Goal: Task Accomplishment & Management: Use online tool/utility

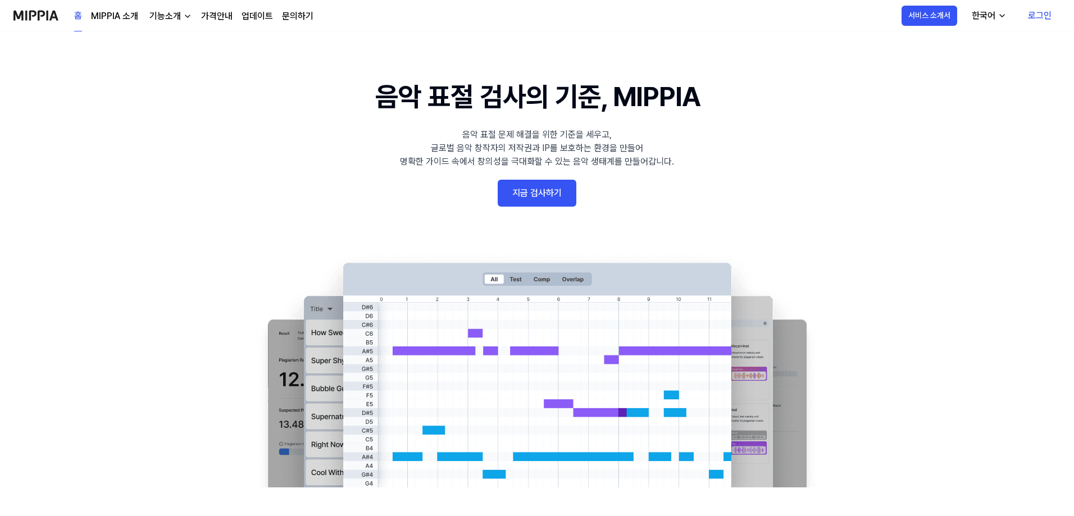
click at [550, 199] on link "지금 검사하기" at bounding box center [537, 193] width 79 height 27
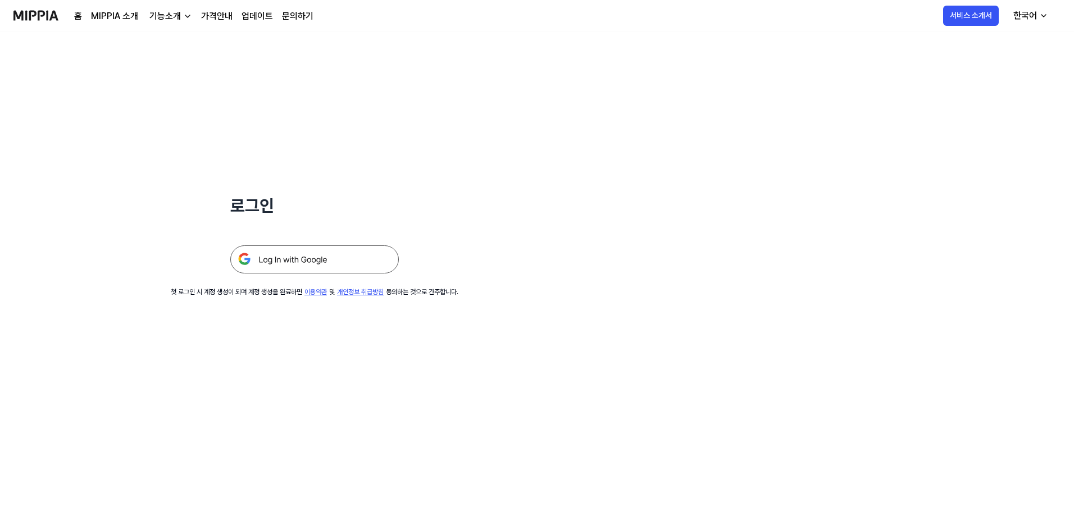
click at [293, 265] on img at bounding box center [314, 260] width 169 height 28
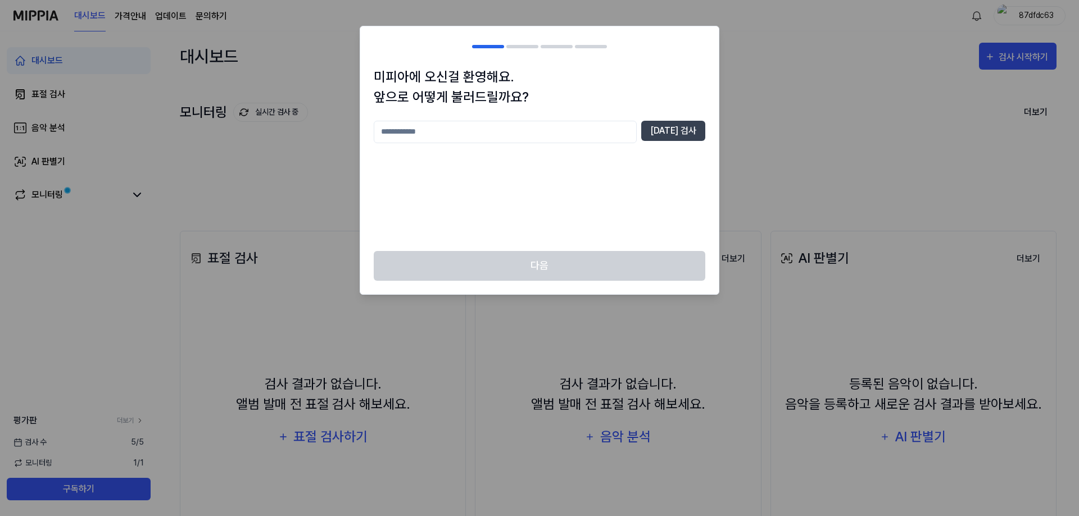
click at [512, 134] on input "text" at bounding box center [505, 132] width 263 height 22
type input "*****"
click at [678, 136] on button "[DATE] 검사" at bounding box center [673, 131] width 64 height 20
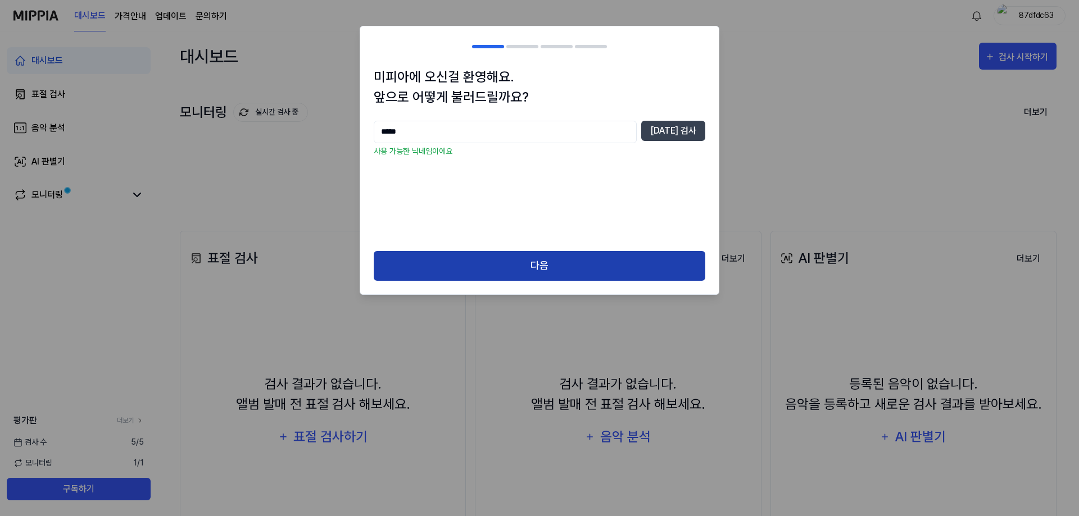
click at [560, 262] on button "다음" at bounding box center [540, 266] width 332 height 30
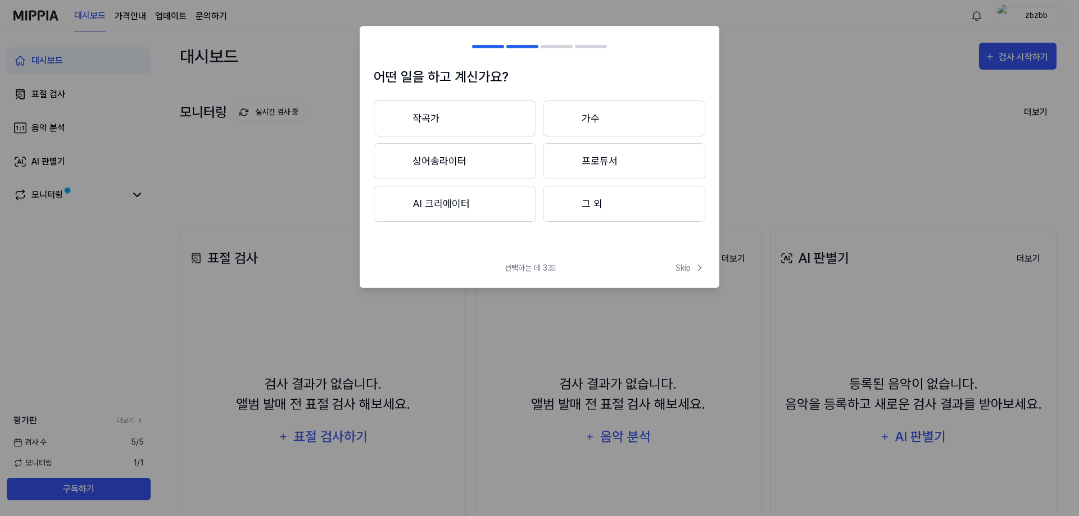
click at [625, 206] on button "그 외" at bounding box center [624, 204] width 162 height 36
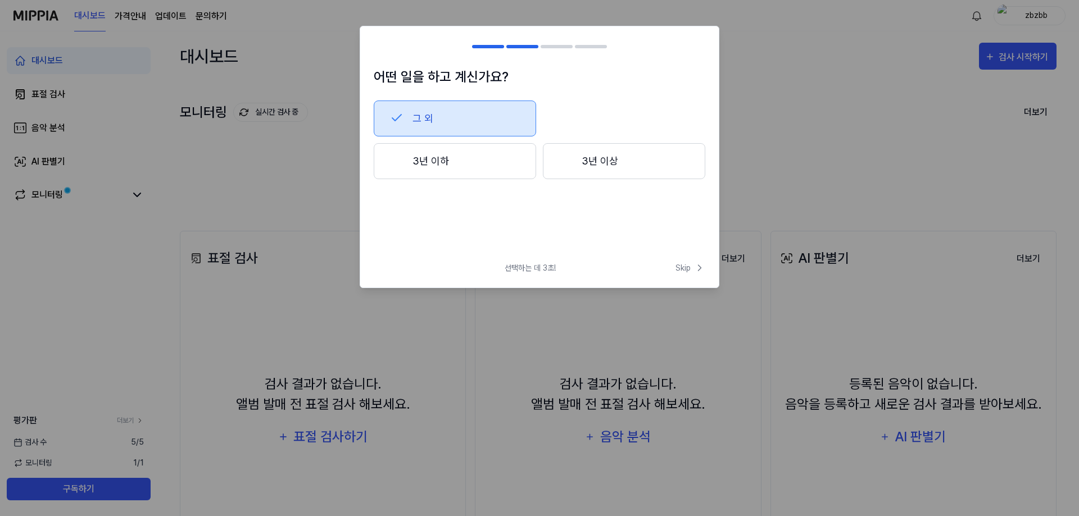
click at [602, 158] on button "3년 이상" at bounding box center [624, 161] width 162 height 36
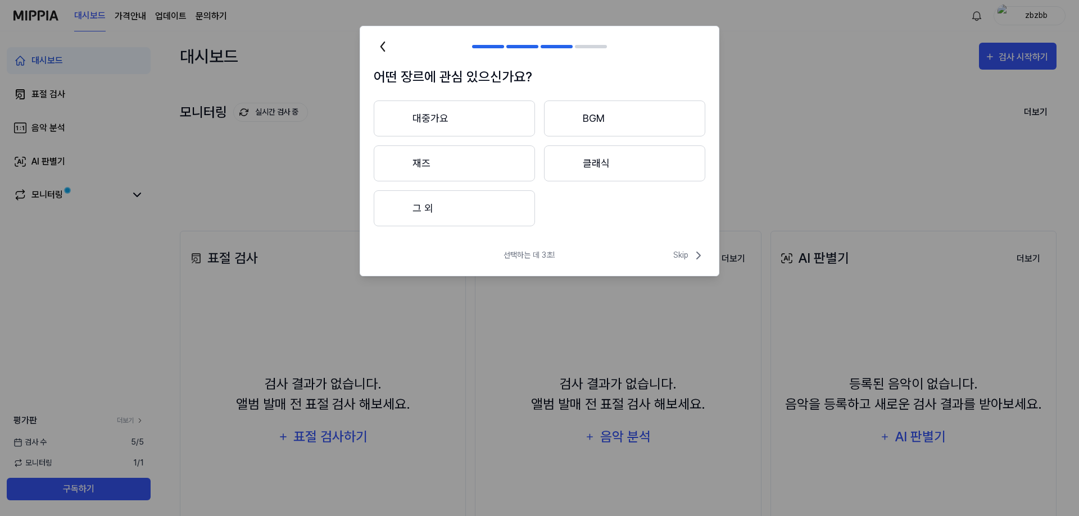
click at [480, 214] on button "그 외" at bounding box center [454, 208] width 161 height 36
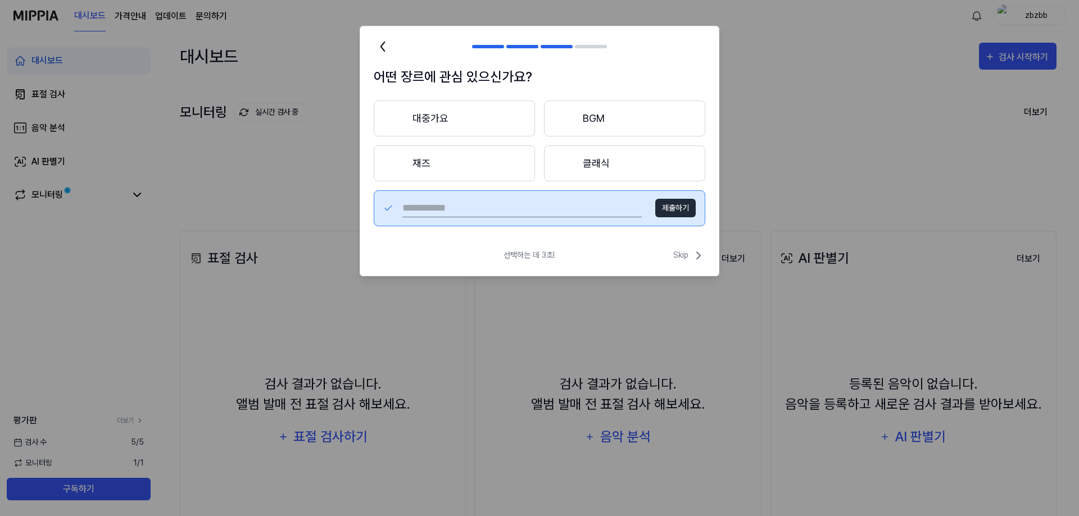
click at [677, 208] on button "제출하기" at bounding box center [675, 208] width 40 height 19
click at [587, 166] on button "클래식" at bounding box center [624, 164] width 161 height 36
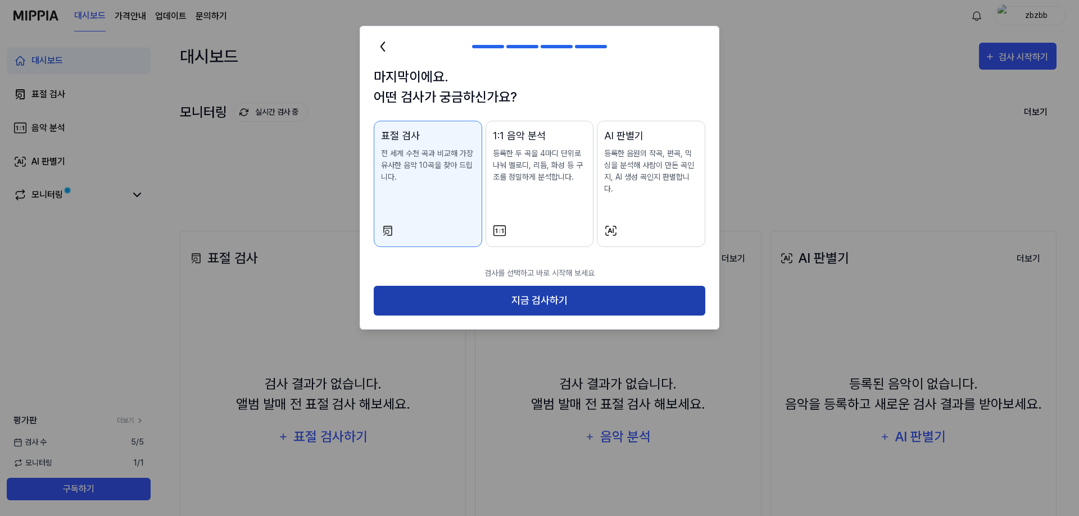
click at [561, 298] on button "지금 검사하기" at bounding box center [540, 301] width 332 height 30
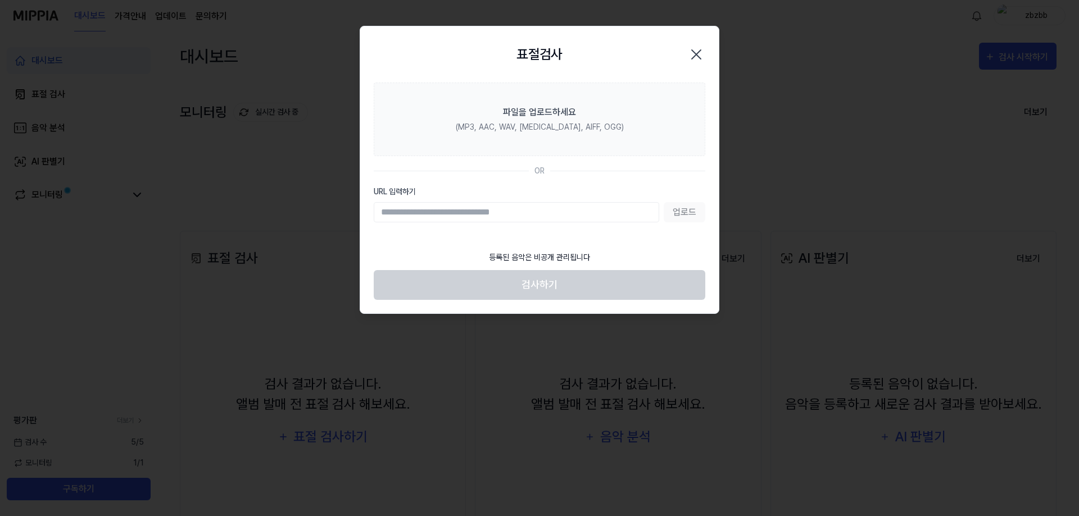
click at [682, 214] on div "업로드" at bounding box center [540, 212] width 332 height 20
click at [565, 214] on input "URL 입력하기" at bounding box center [516, 212] width 285 height 20
click at [528, 289] on footer "등록된 음악은 비공개 관리됩니다 검사하기" at bounding box center [540, 272] width 332 height 55
click at [547, 208] on input "URL 입력하기" at bounding box center [516, 212] width 285 height 20
click at [394, 193] on label "URL 입력하기" at bounding box center [540, 192] width 332 height 12
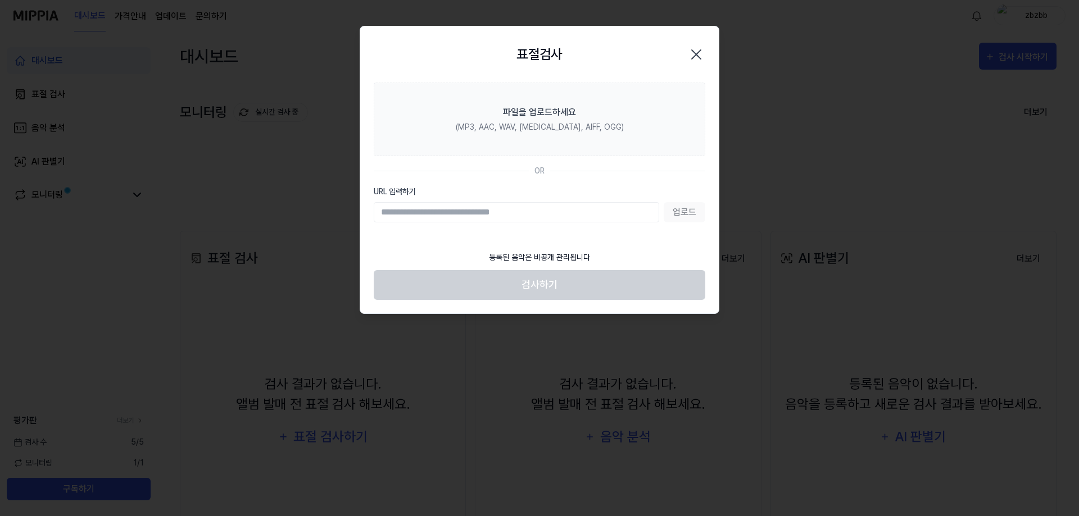
click at [394, 202] on input "URL 입력하기" at bounding box center [516, 212] width 285 height 20
click at [492, 219] on input "URL 입력하기" at bounding box center [516, 212] width 285 height 20
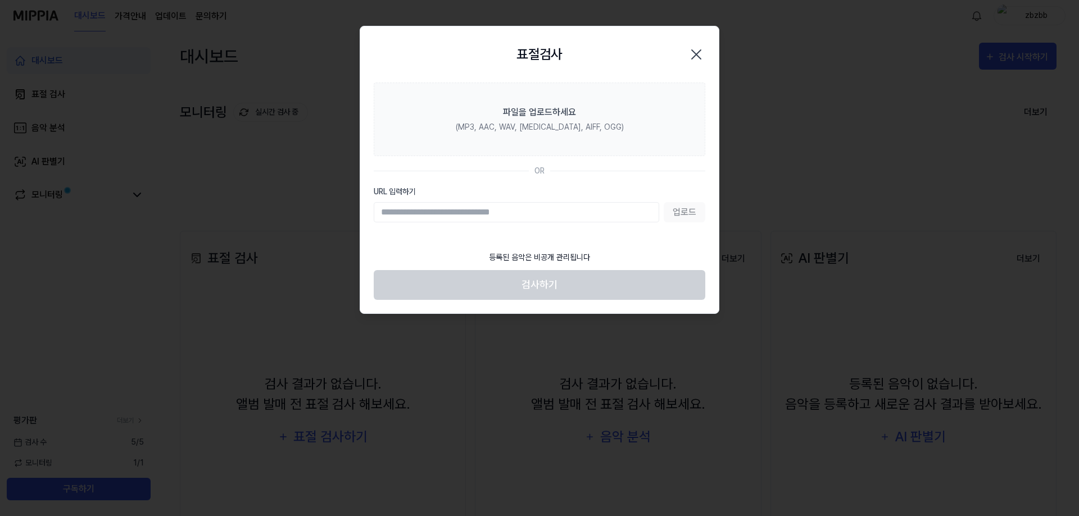
click at [492, 219] on input "URL 입력하기" at bounding box center [516, 212] width 285 height 20
click at [519, 285] on footer "등록된 음악은 비공개 관리됩니다 검사하기" at bounding box center [540, 272] width 332 height 55
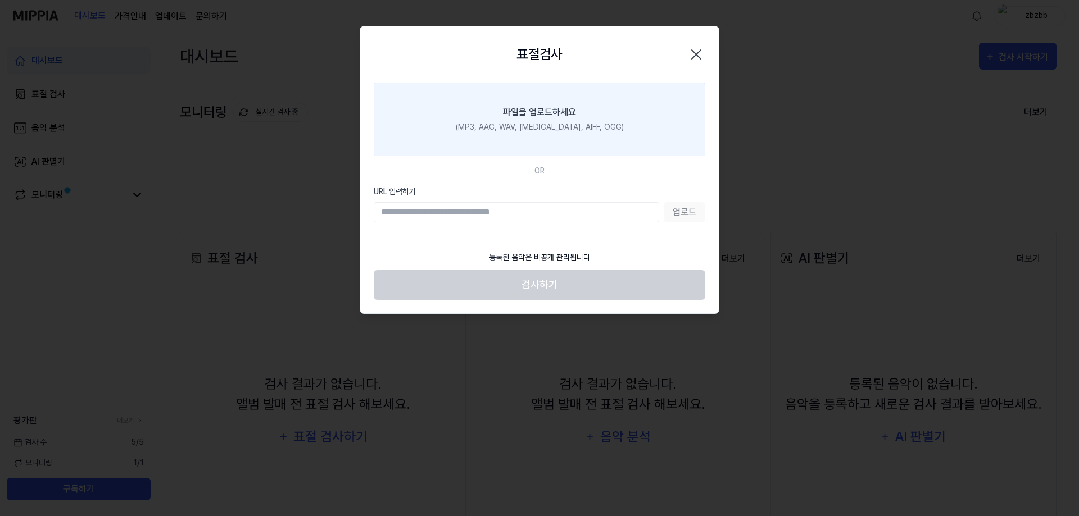
click at [527, 121] on div "(MP3, AAC, WAV, [MEDICAL_DATA], AIFF, OGG)" at bounding box center [540, 127] width 168 height 12
click at [0, 0] on input "파일을 업로드하세요 (MP3, AAC, WAV, [MEDICAL_DATA], AIFF, OGG)" at bounding box center [0, 0] width 0 height 0
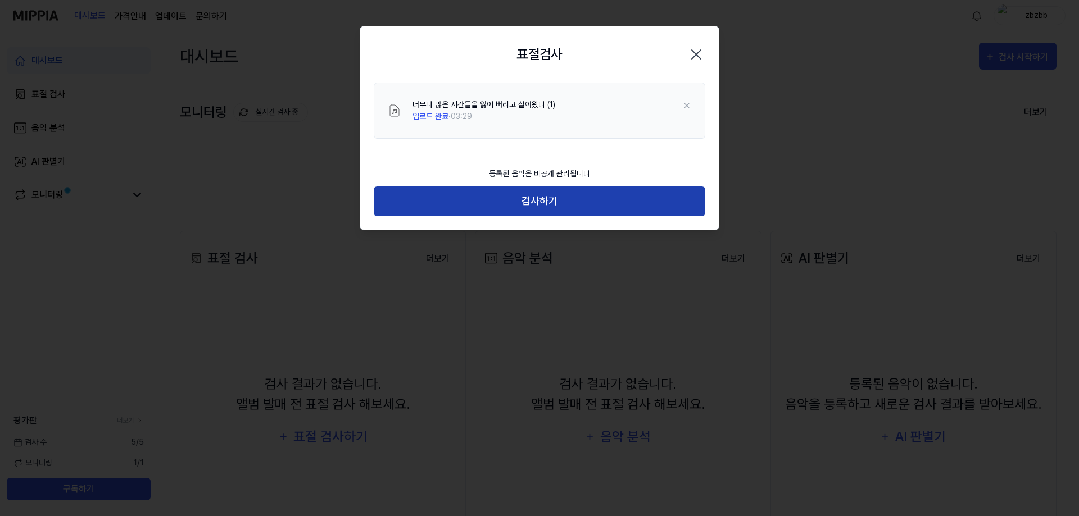
click at [536, 196] on button "검사하기" at bounding box center [540, 202] width 332 height 30
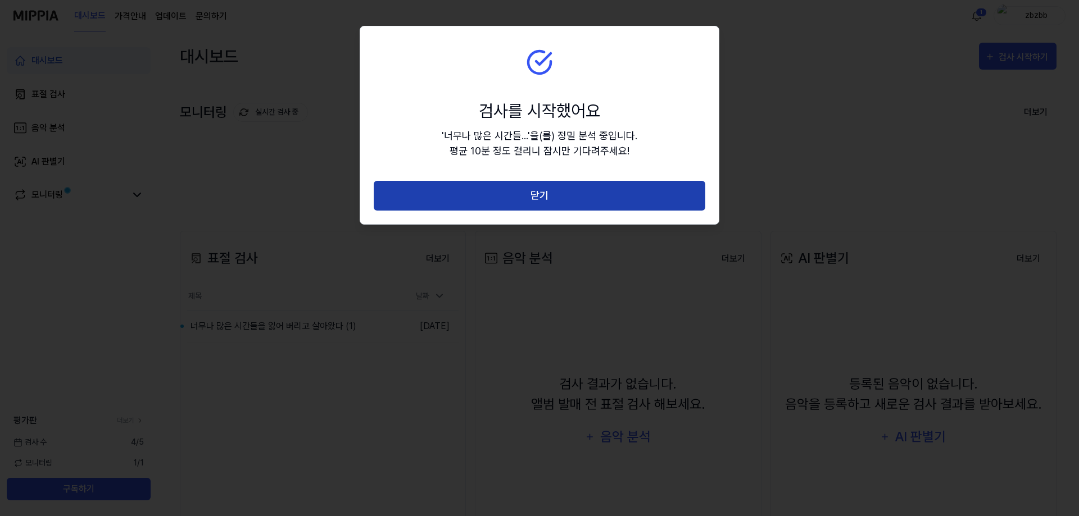
click at [551, 193] on button "닫기" at bounding box center [540, 196] width 332 height 30
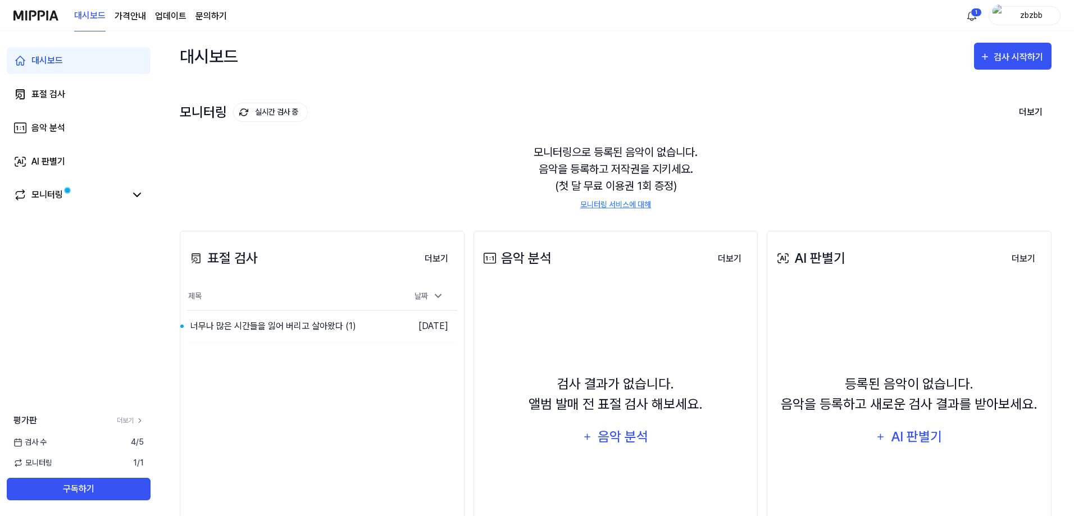
click at [628, 184] on div "모니터링으로 등록된 음악이 없습니다. 음악을 등록하고 저작권을 지키세요. (첫 달 무료 이용권 1회 증정) 모니터링 서비스에 대해" at bounding box center [616, 177] width 872 height 94
click at [1004, 55] on div "검사 시작하기" at bounding box center [1020, 57] width 52 height 15
click at [968, 120] on div "음악 분석" at bounding box center [993, 118] width 98 height 15
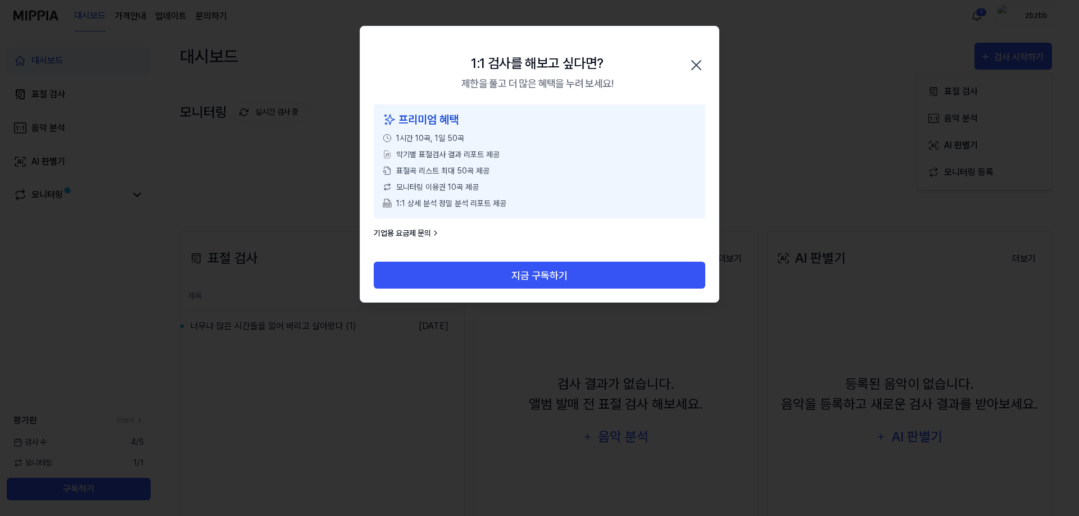
click at [701, 68] on icon "button" at bounding box center [696, 65] width 18 height 18
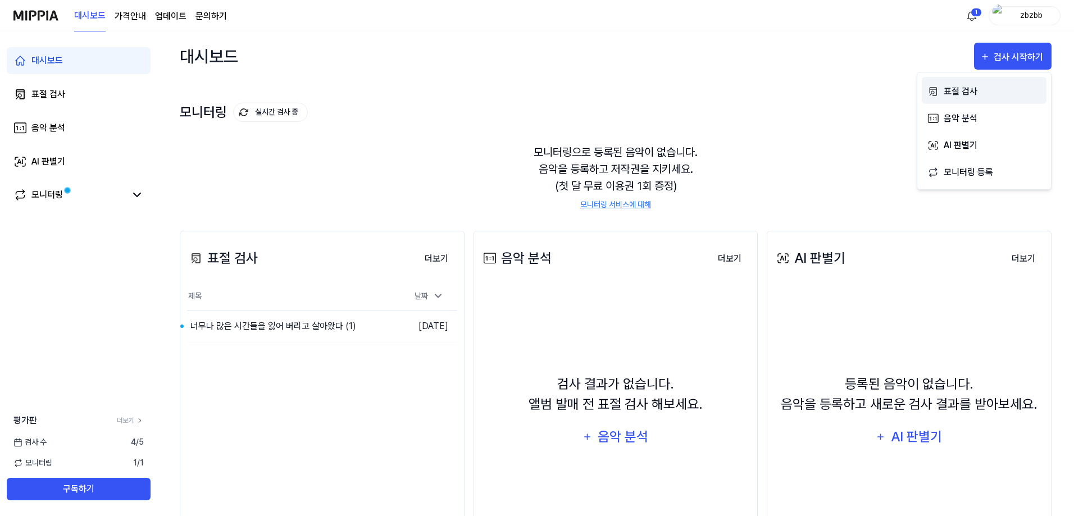
click at [959, 96] on div "표절 검사" at bounding box center [993, 91] width 98 height 15
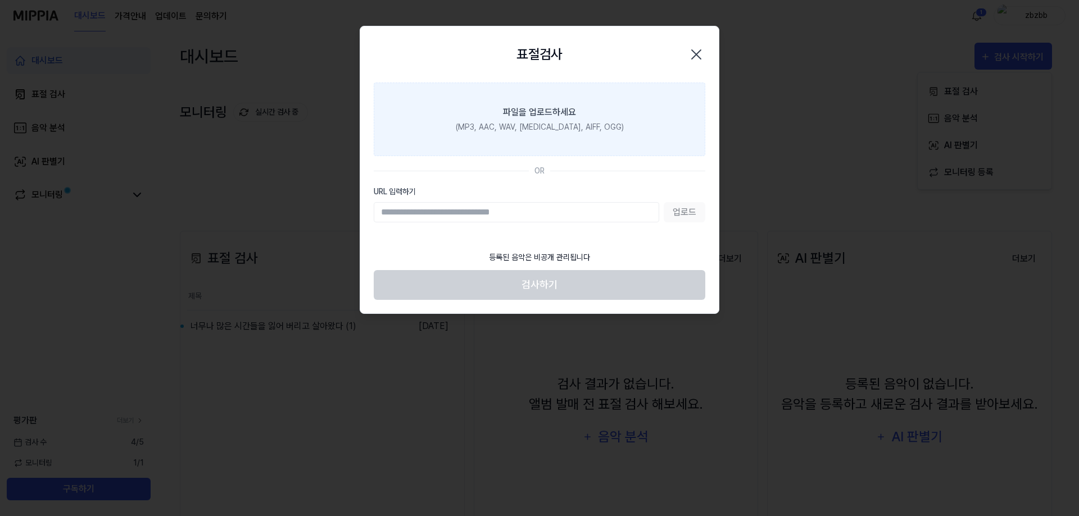
click at [530, 114] on div "파일을 업로드하세요" at bounding box center [539, 112] width 73 height 13
click at [0, 0] on input "파일을 업로드하세요 (MP3, AAC, WAV, [MEDICAL_DATA], AIFF, OGG)" at bounding box center [0, 0] width 0 height 0
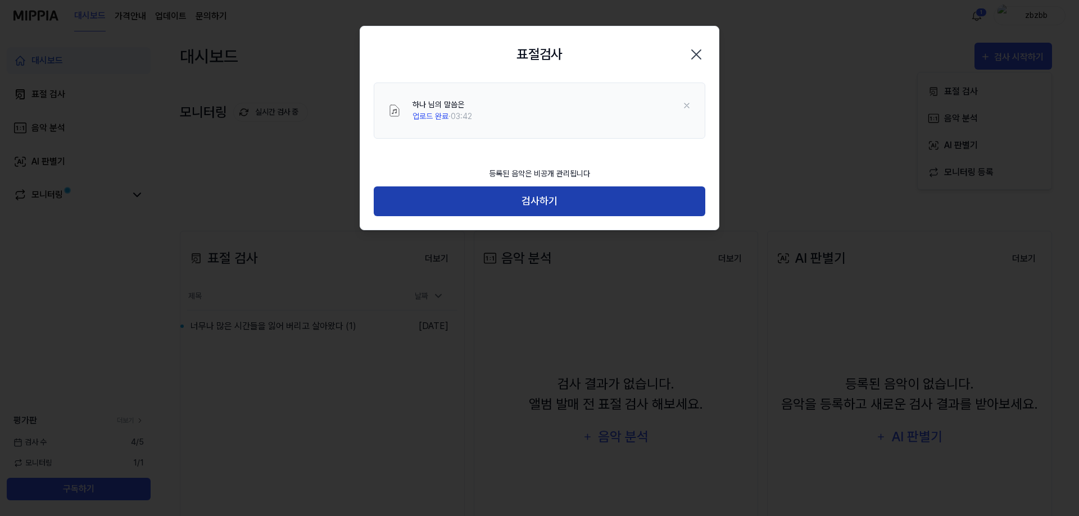
click at [559, 199] on button "검사하기" at bounding box center [540, 202] width 332 height 30
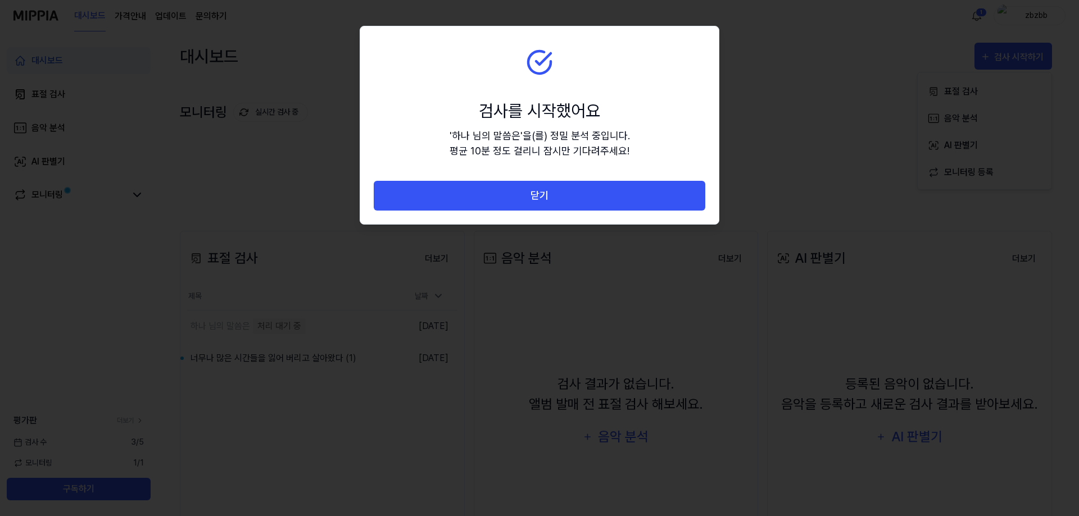
drag, startPoint x: 457, startPoint y: 43, endPoint x: 444, endPoint y: 46, distance: 13.1
click at [444, 46] on section "검사를 시작했어요 ' 하나 님의 말씀은 ' 을(를) 정밀 분석 중입니다. 평균 10분 정도 걸리니 잠시만 기다려주세요!" at bounding box center [539, 103] width 358 height 155
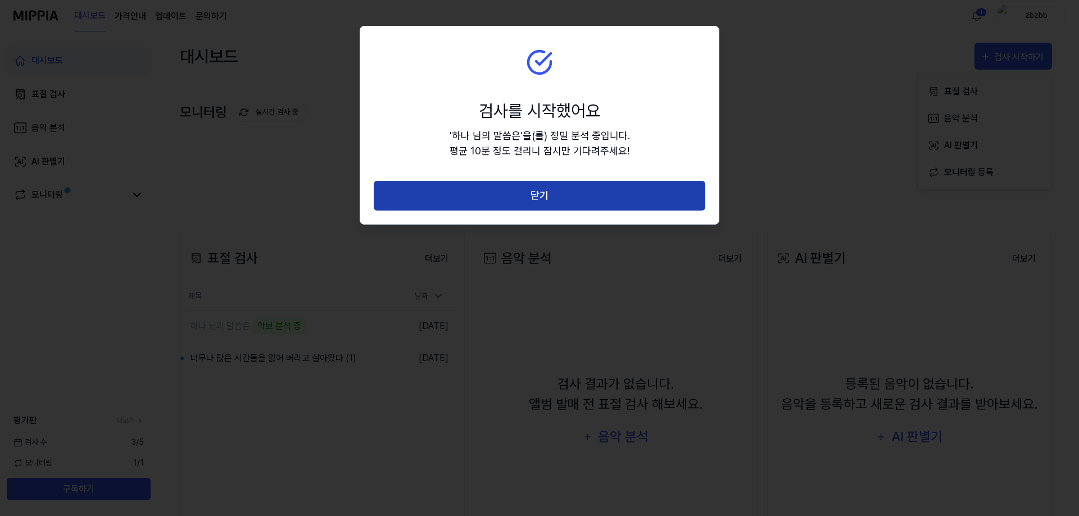
click at [564, 205] on button "닫기" at bounding box center [540, 196] width 332 height 30
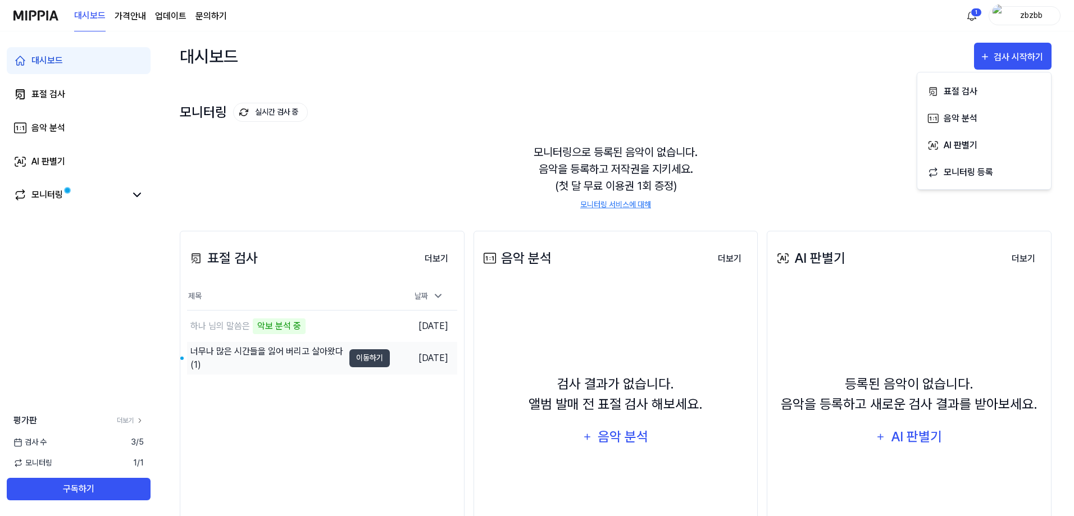
click at [319, 362] on div "너무나 많은 시간들을 잃어 버리고 살아왔다 (1)" at bounding box center [266, 358] width 153 height 27
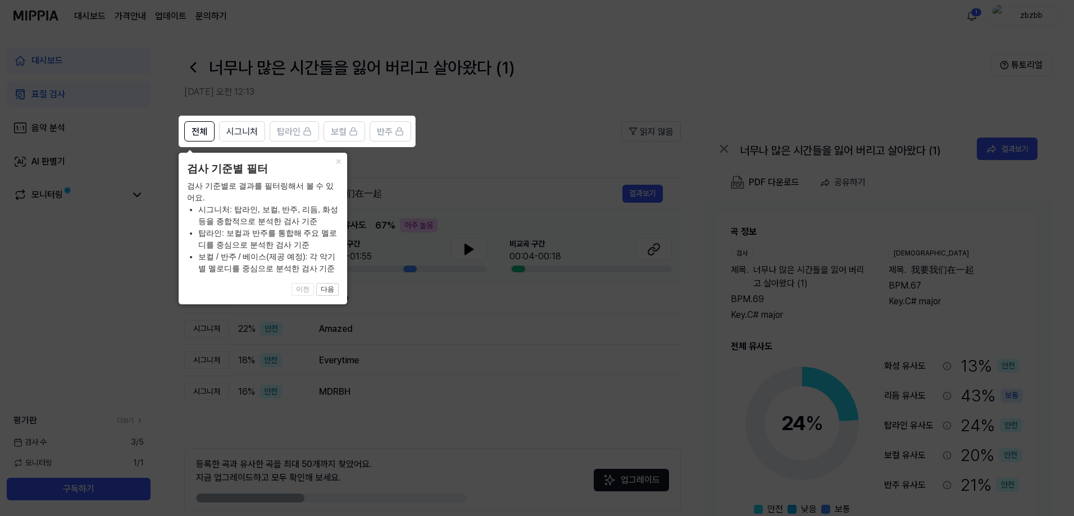
click at [536, 159] on icon at bounding box center [539, 258] width 1079 height 516
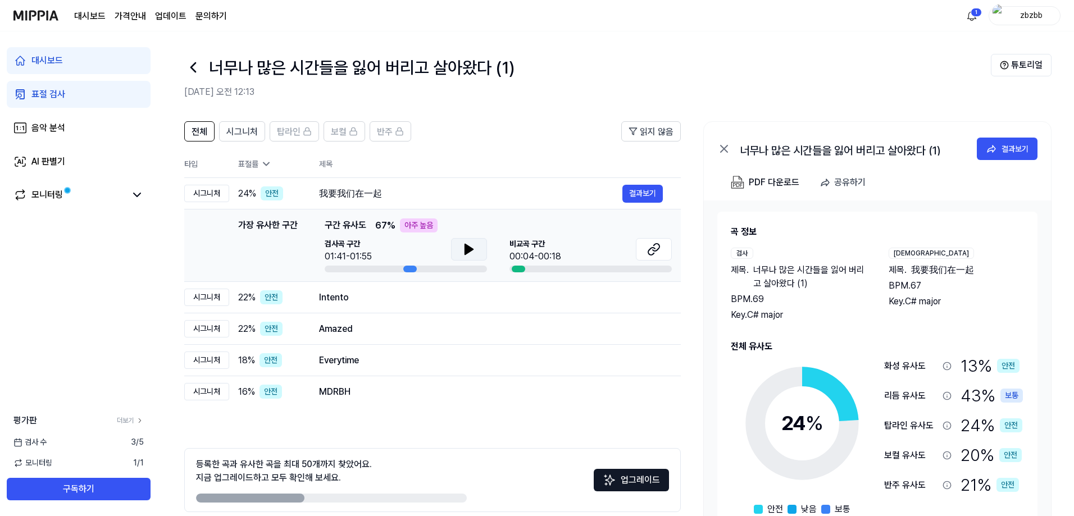
click at [468, 249] on icon at bounding box center [469, 249] width 8 height 10
click at [649, 302] on button "결과보기" at bounding box center [643, 298] width 40 height 18
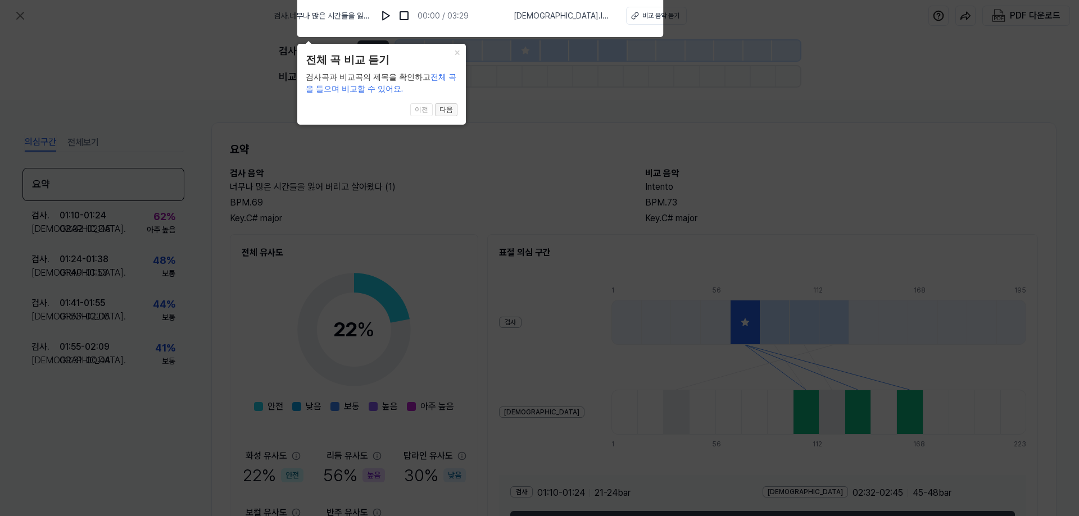
click at [443, 111] on button "다음" at bounding box center [446, 109] width 22 height 13
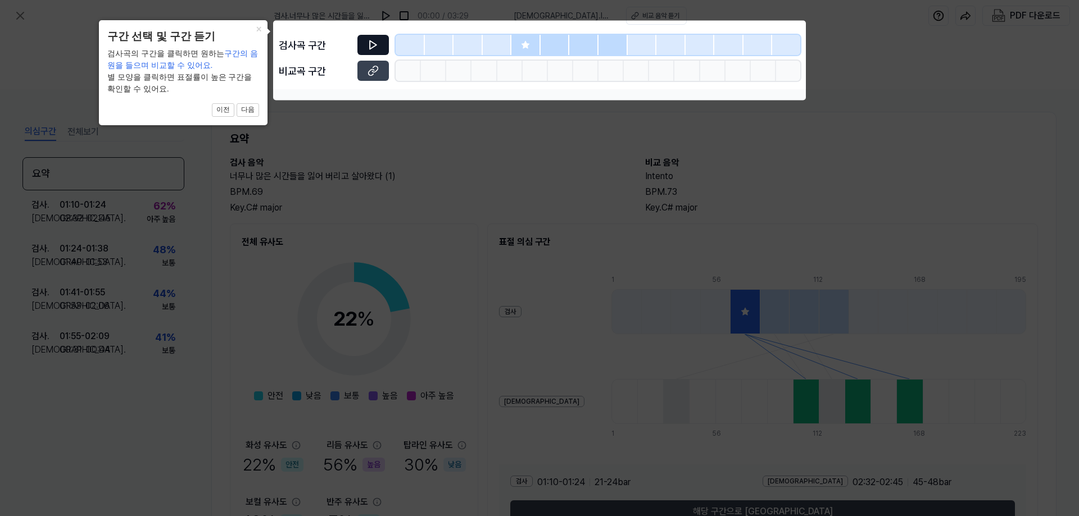
click at [370, 47] on icon at bounding box center [373, 45] width 7 height 8
click at [246, 114] on button "다음" at bounding box center [248, 109] width 22 height 13
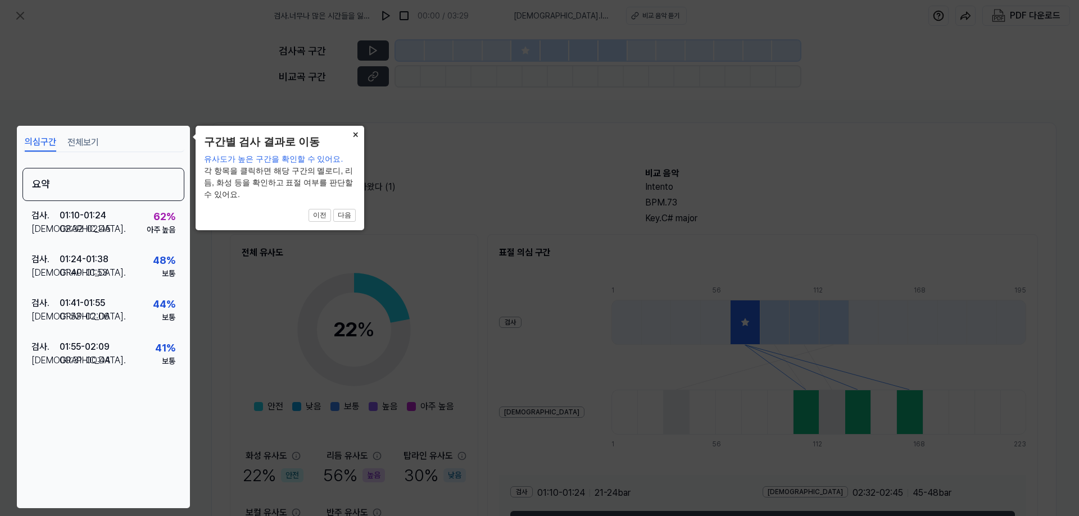
click at [357, 135] on button "×" at bounding box center [355, 134] width 18 height 16
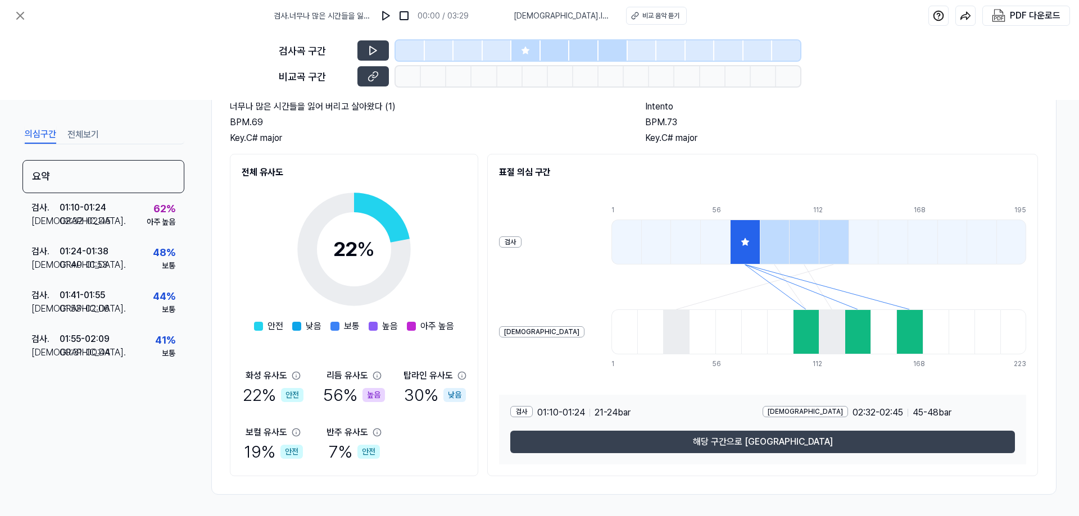
scroll to position [81, 0]
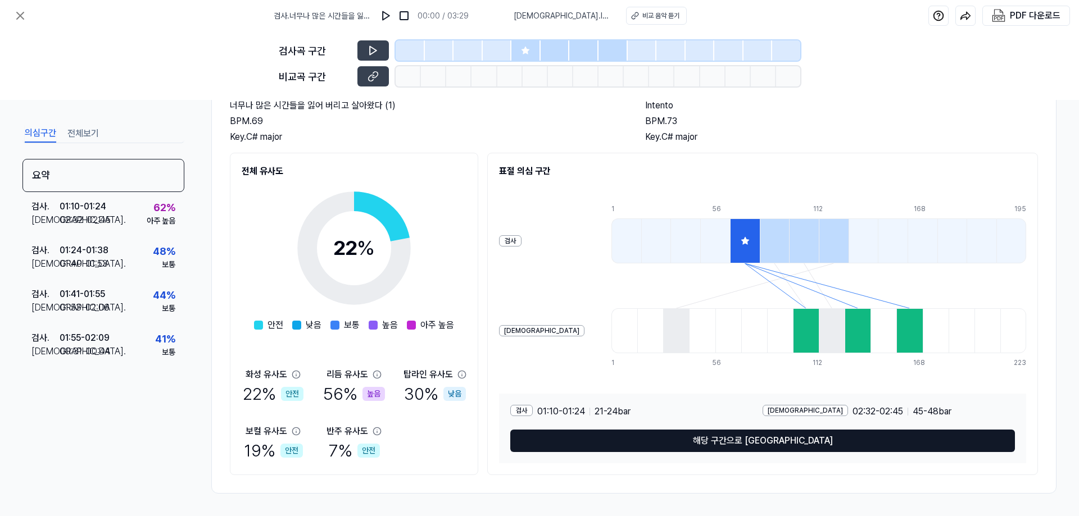
click at [738, 441] on button "해당 구간으로 [GEOGRAPHIC_DATA]" at bounding box center [762, 441] width 505 height 22
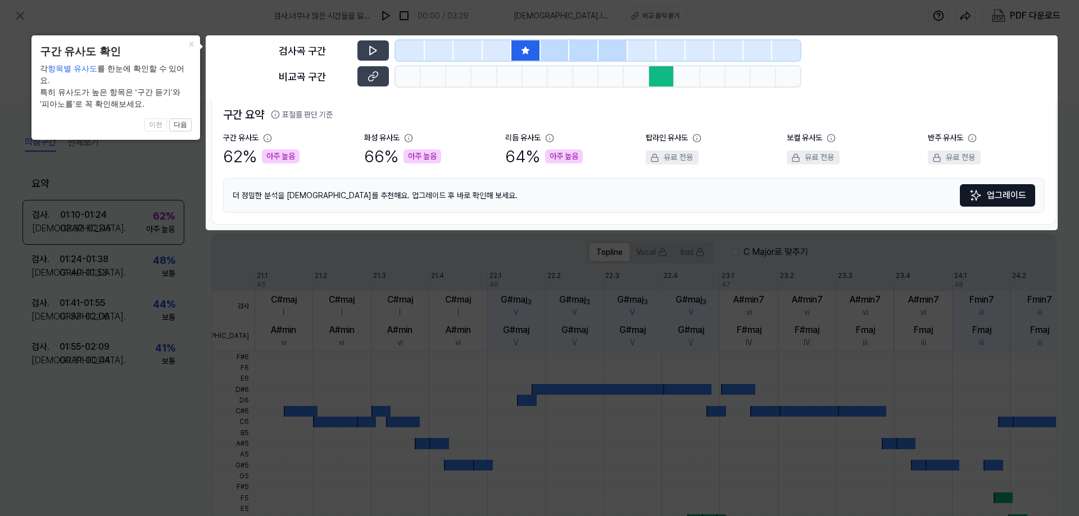
click at [421, 384] on icon at bounding box center [539, 258] width 1079 height 516
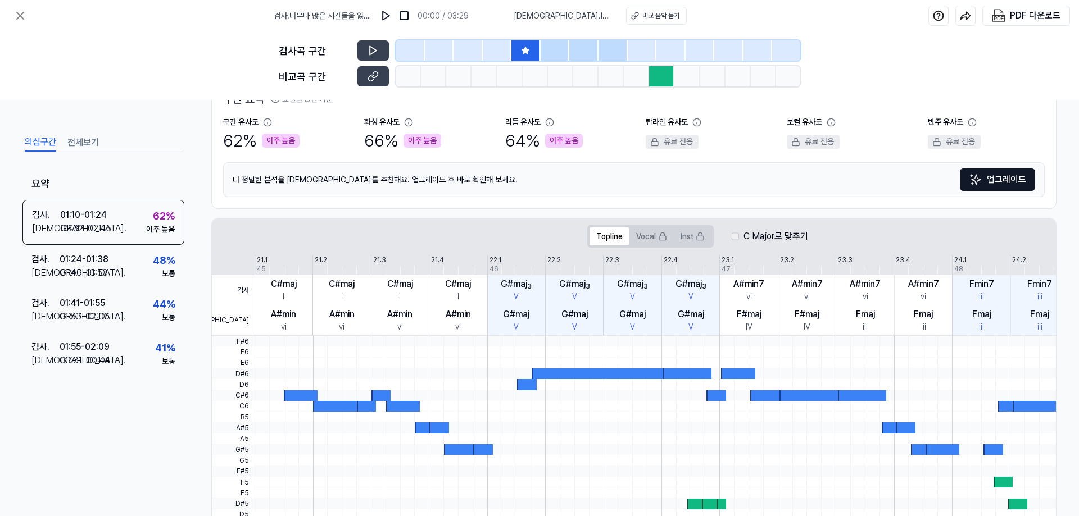
scroll to position [30, 0]
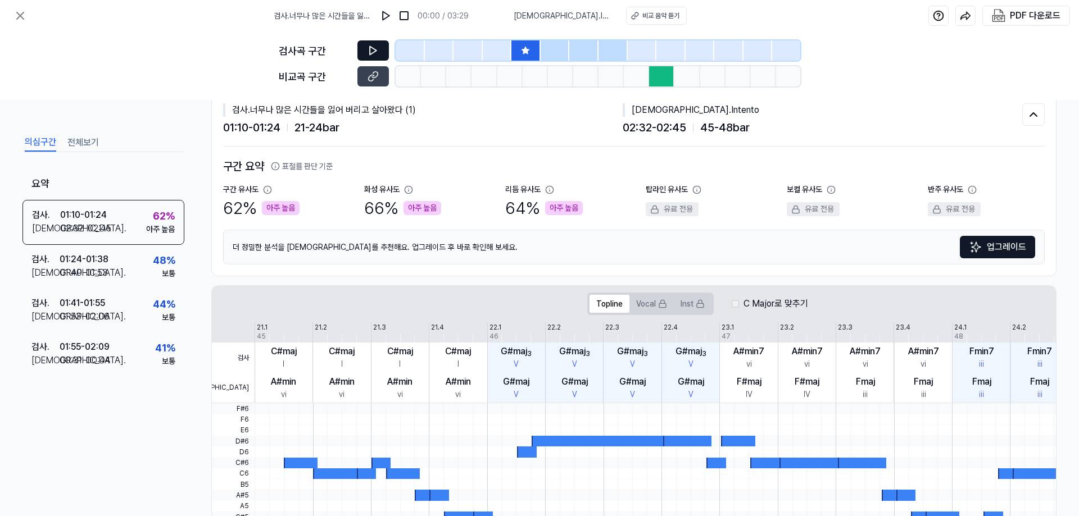
click at [374, 51] on icon at bounding box center [372, 50] width 11 height 11
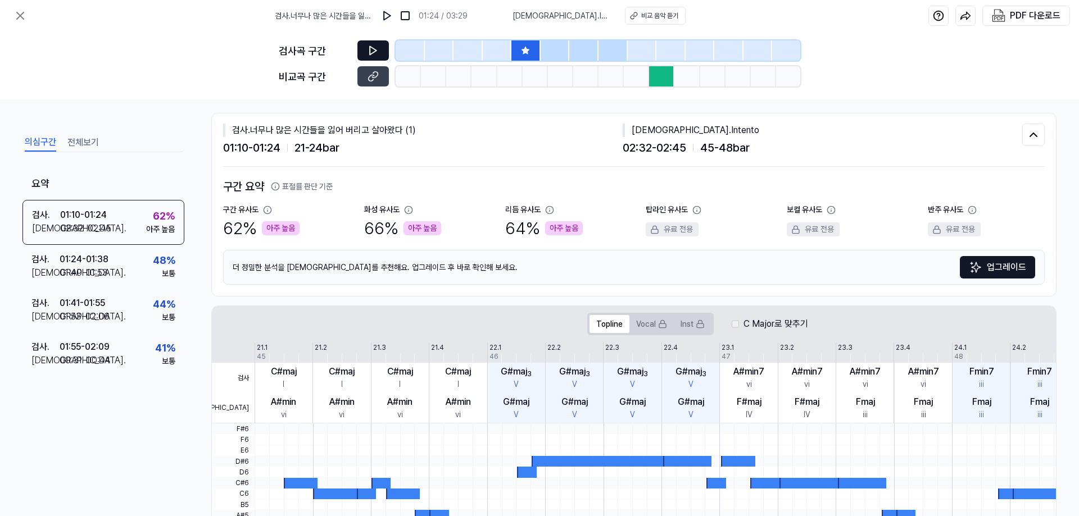
scroll to position [0, 0]
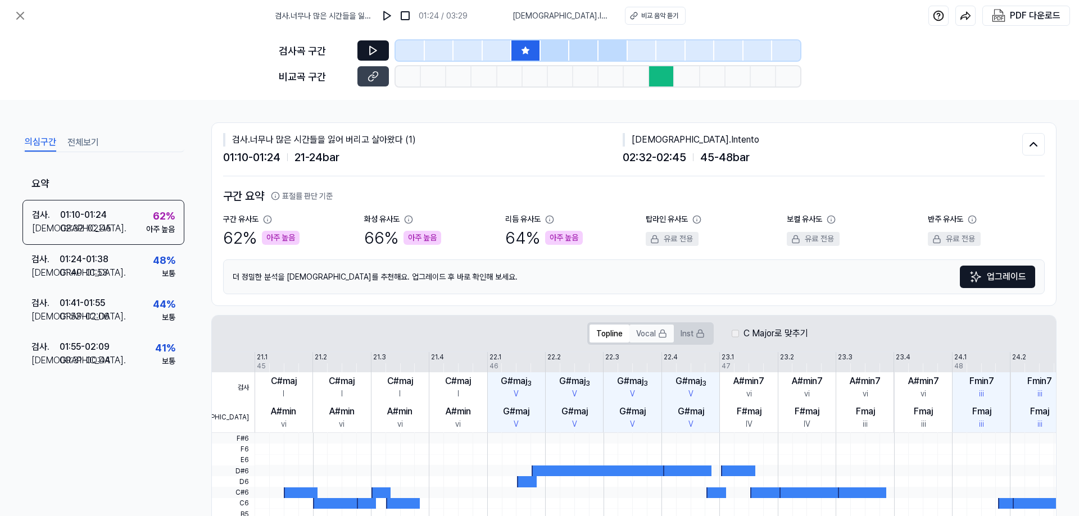
click at [652, 338] on button "Vocal" at bounding box center [651, 334] width 44 height 18
click at [374, 53] on icon at bounding box center [372, 50] width 11 height 11
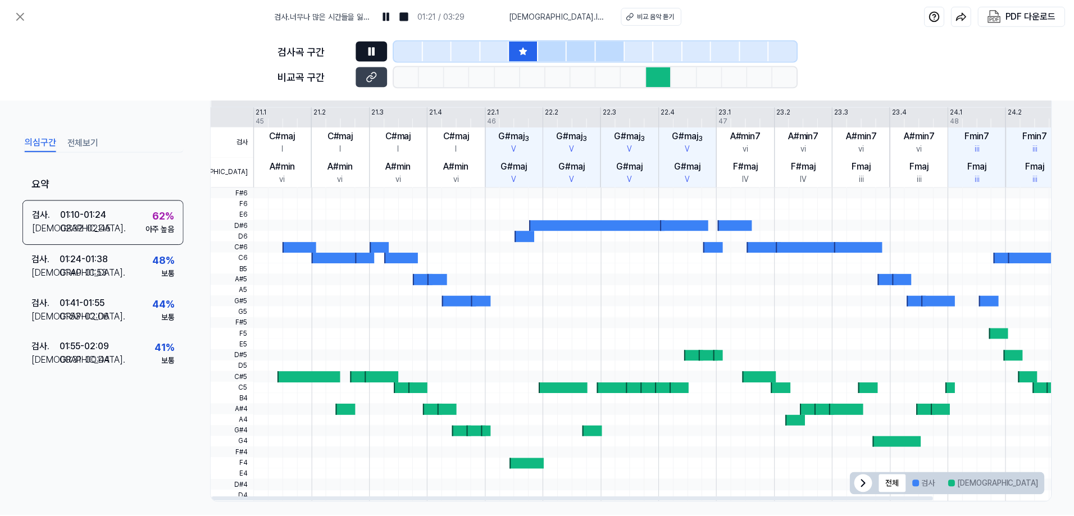
scroll to position [255, 0]
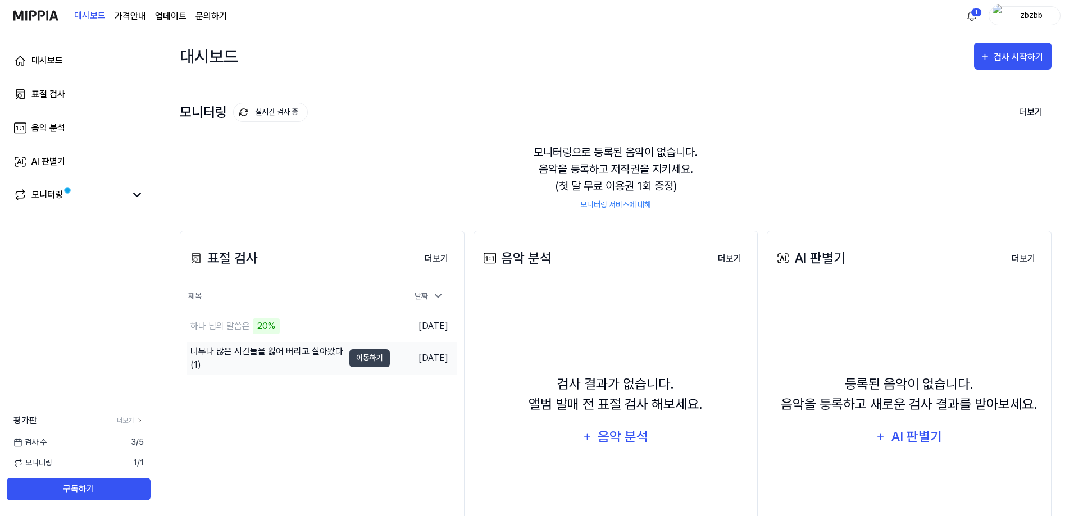
click at [332, 358] on div "너무나 많은 시간들을 잃어 버리고 살아왔다 (1)" at bounding box center [266, 358] width 153 height 27
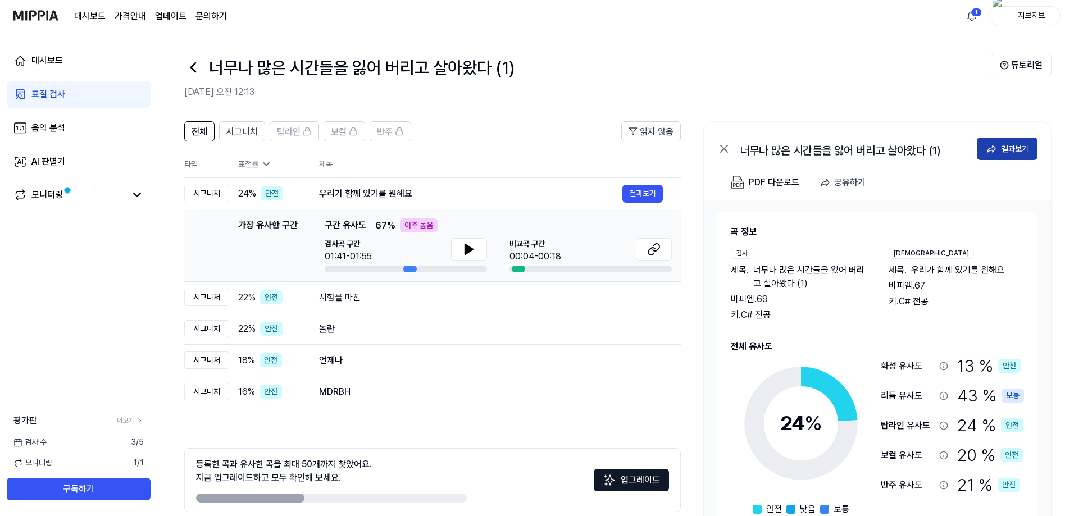
click at [1010, 153] on font "결과보기" at bounding box center [1015, 148] width 27 height 9
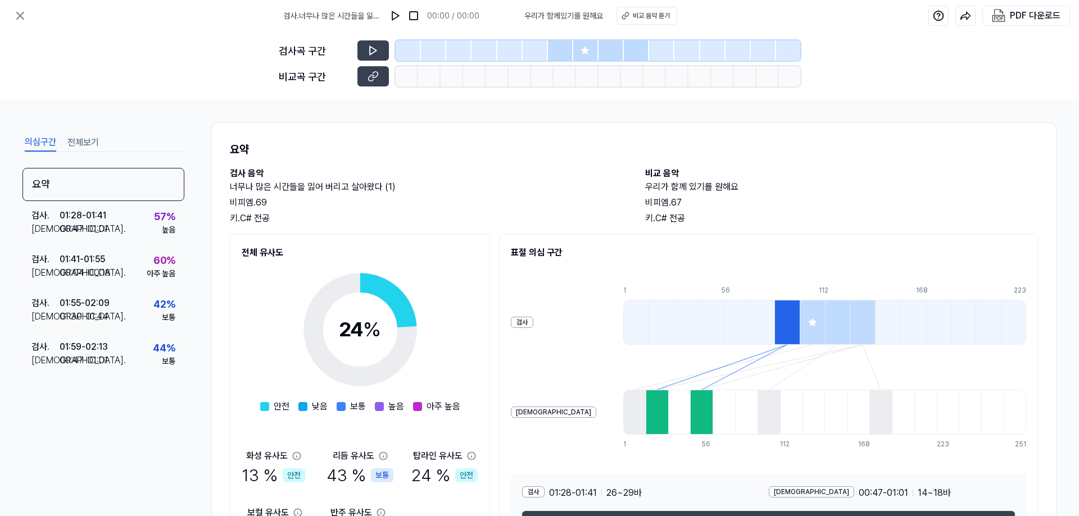
click at [774, 329] on div at bounding box center [786, 322] width 25 height 45
click at [367, 51] on button at bounding box center [372, 50] width 31 height 20
click at [374, 50] on icon at bounding box center [372, 50] width 11 height 11
click at [374, 86] on button at bounding box center [372, 76] width 31 height 20
click at [80, 143] on button "전체보기" at bounding box center [82, 143] width 31 height 18
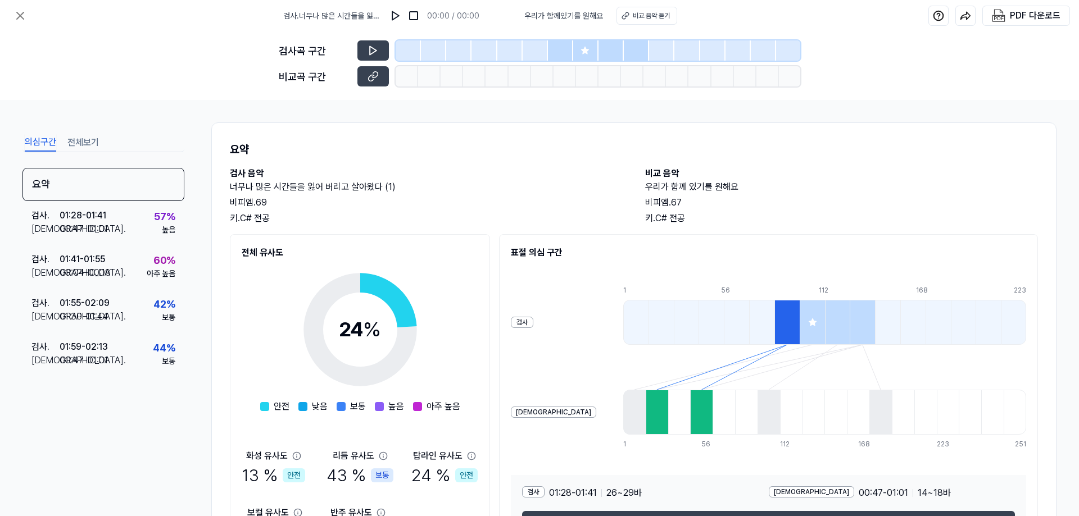
click at [28, 141] on button "의심구간" at bounding box center [40, 143] width 31 height 18
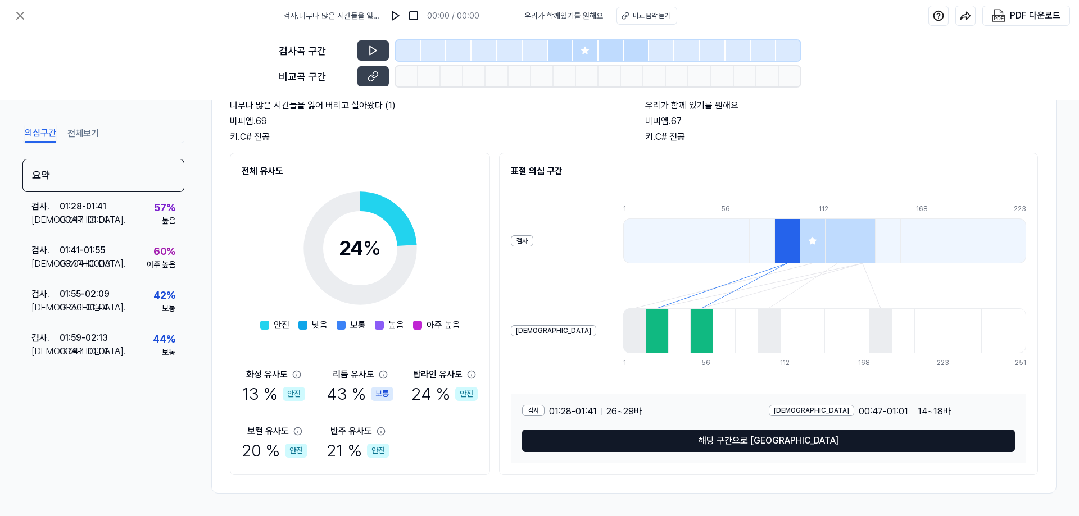
click at [742, 443] on button "해당 구간으로 [GEOGRAPHIC_DATA]" at bounding box center [768, 441] width 493 height 22
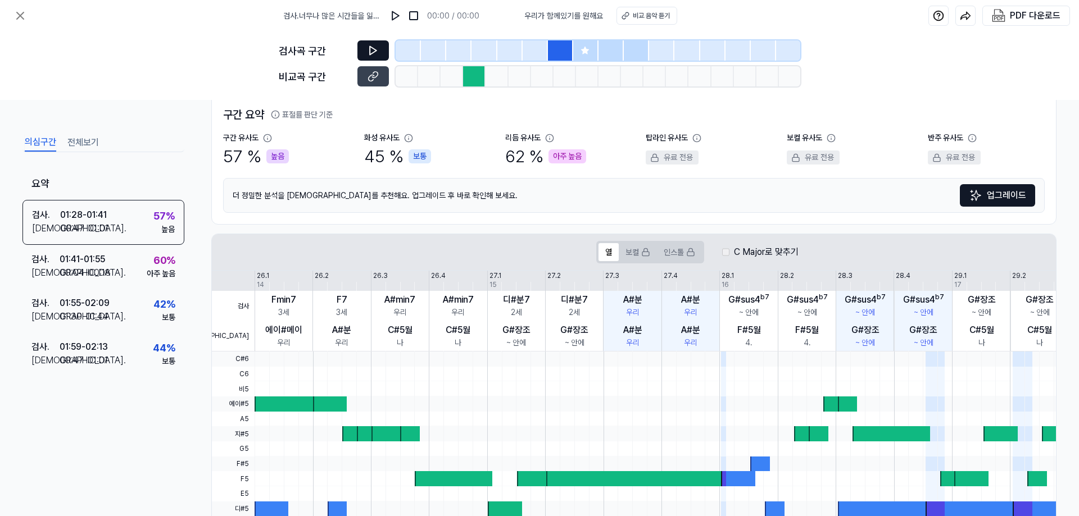
click at [367, 46] on button at bounding box center [372, 50] width 31 height 20
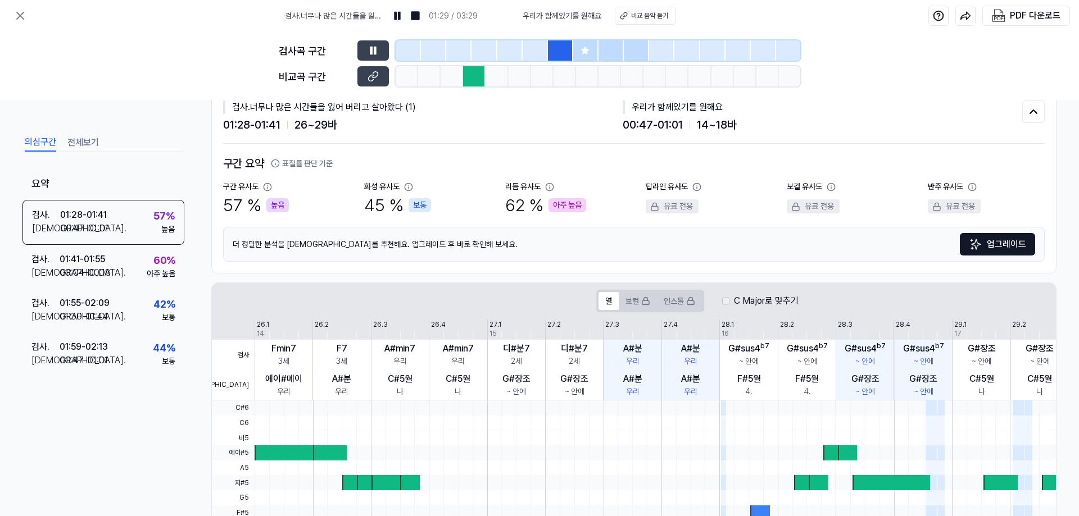
scroll to position [0, 0]
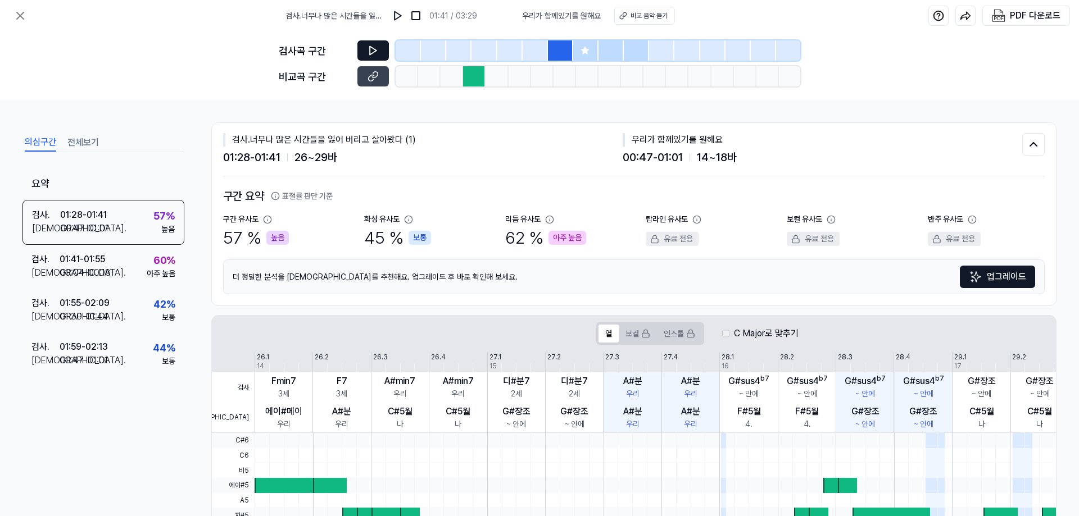
click at [378, 55] on icon at bounding box center [372, 50] width 11 height 11
click at [468, 77] on div at bounding box center [474, 76] width 22 height 20
click at [471, 82] on div at bounding box center [474, 76] width 22 height 20
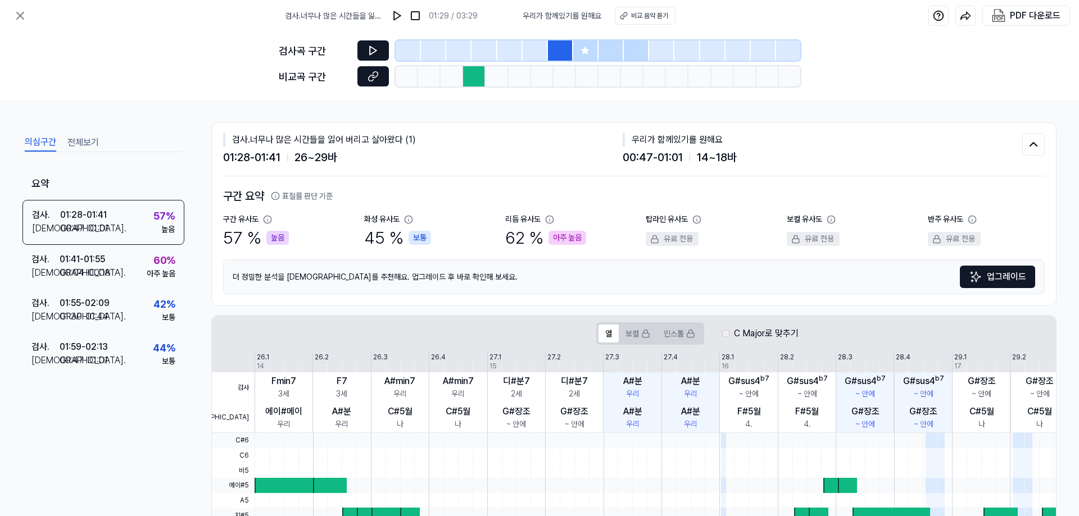
click at [378, 76] on icon at bounding box center [375, 75] width 6 height 6
click at [372, 79] on icon at bounding box center [372, 76] width 11 height 11
click at [370, 80] on icon at bounding box center [372, 76] width 11 height 11
click at [396, 13] on img at bounding box center [397, 15] width 11 height 11
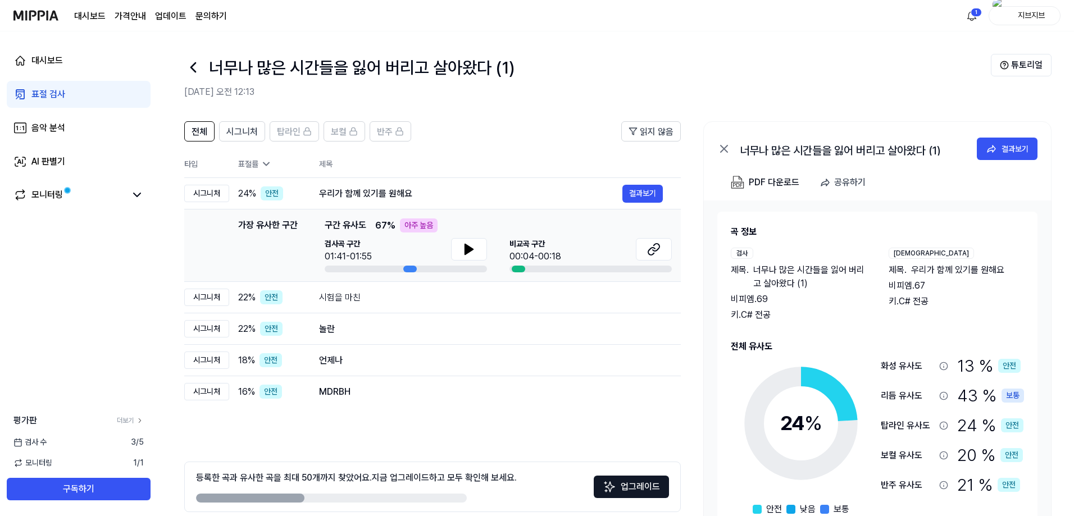
click at [61, 99] on div "표절 검사" at bounding box center [48, 94] width 34 height 13
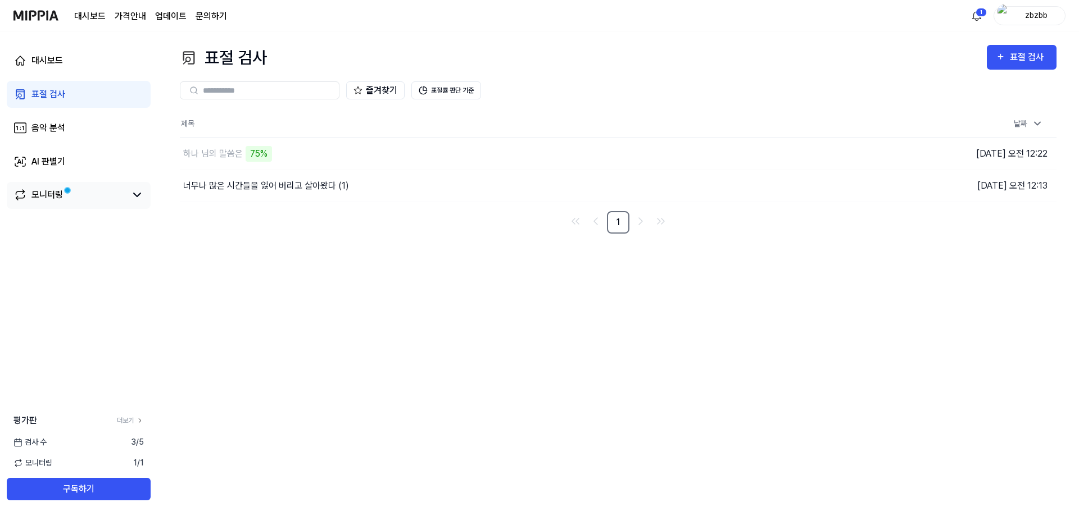
click at [48, 197] on div "모니터링" at bounding box center [46, 194] width 31 height 13
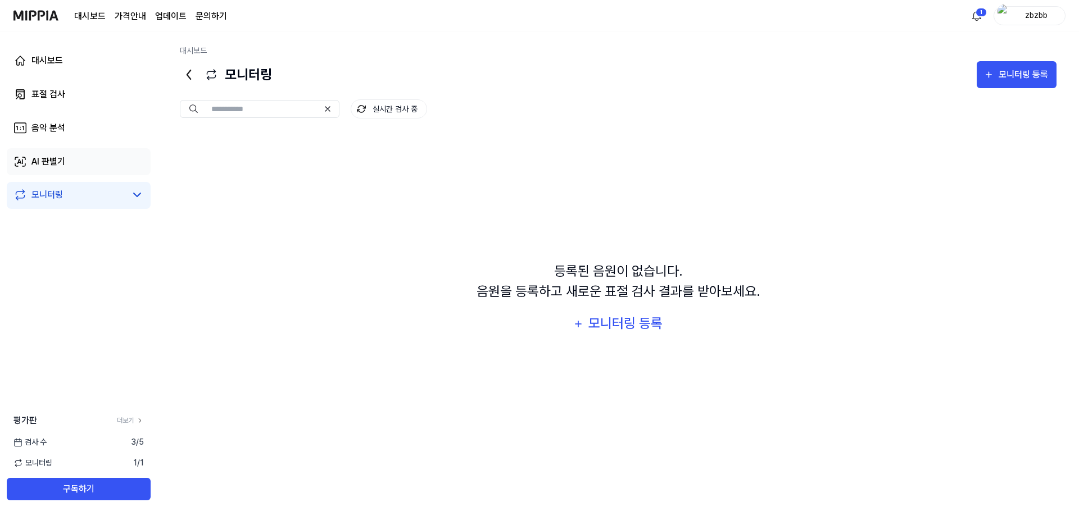
click at [55, 167] on div "AI 판별기" at bounding box center [48, 161] width 34 height 13
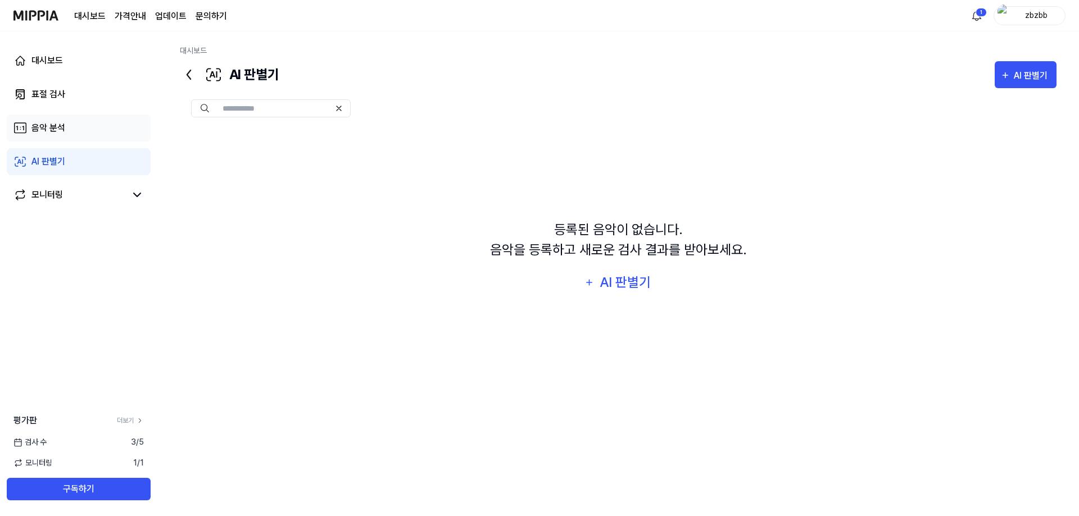
click at [56, 128] on div "음악 분석" at bounding box center [48, 127] width 34 height 13
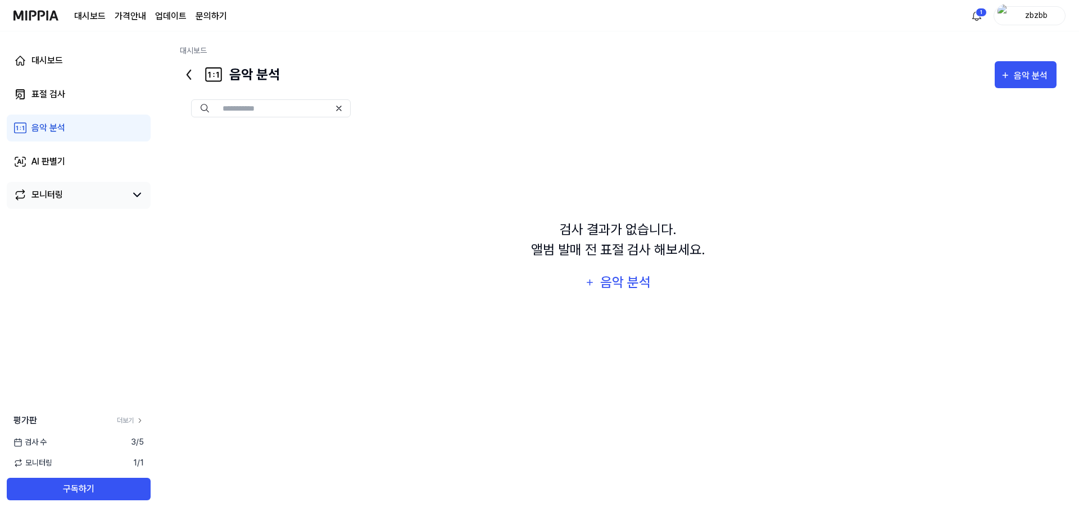
click at [43, 195] on div "모니터링" at bounding box center [46, 194] width 31 height 13
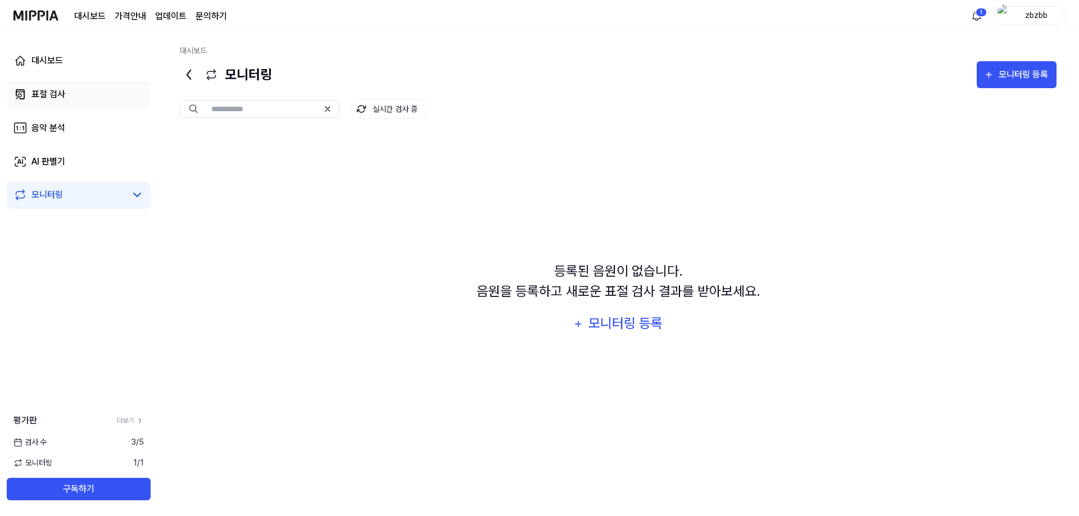
click at [51, 88] on div "표절 검사" at bounding box center [48, 94] width 34 height 13
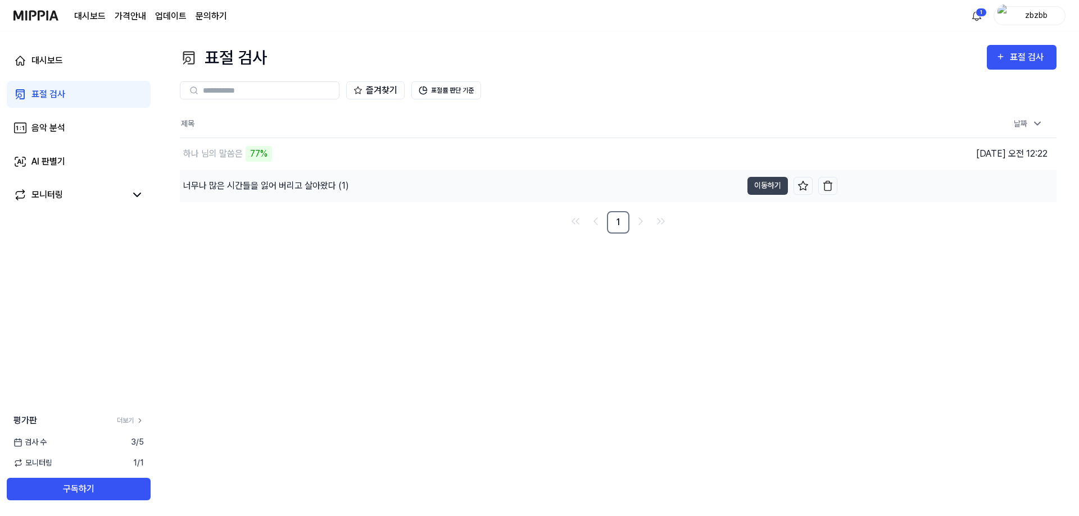
click at [263, 186] on div "너무나 많은 시간들을 잃어 버리고 살아왔다 (1)" at bounding box center [266, 185] width 166 height 13
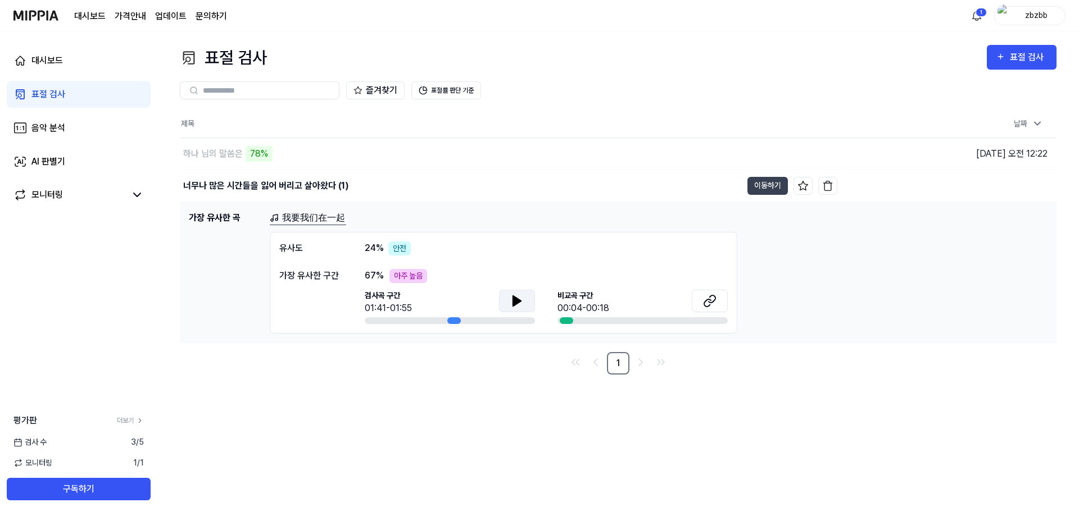
click at [516, 304] on icon at bounding box center [517, 301] width 8 height 10
click at [516, 304] on icon at bounding box center [516, 300] width 13 height 13
click at [707, 303] on icon at bounding box center [709, 300] width 13 height 13
click at [566, 323] on div at bounding box center [566, 320] width 13 height 7
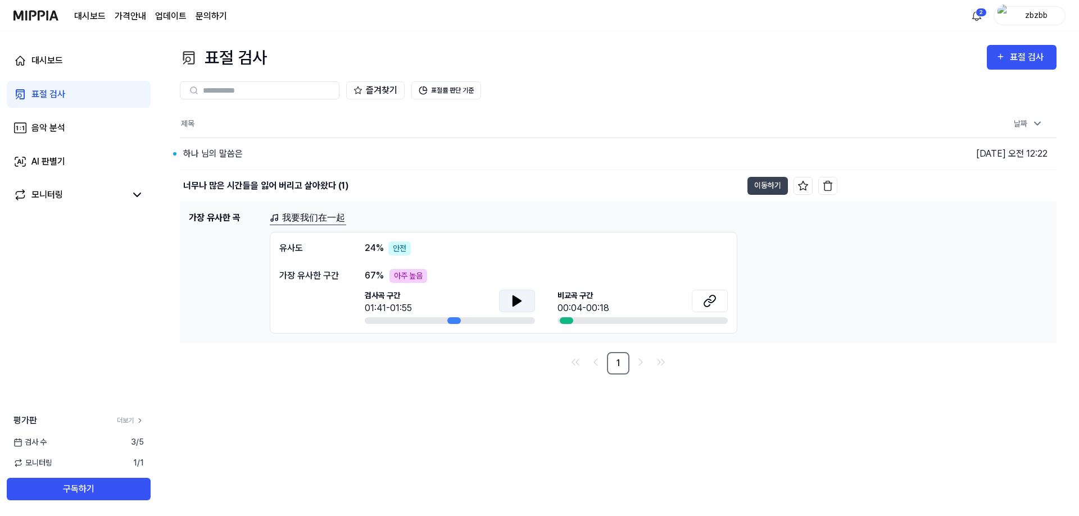
click at [566, 323] on div at bounding box center [566, 320] width 13 height 7
click at [711, 306] on icon at bounding box center [709, 300] width 13 height 13
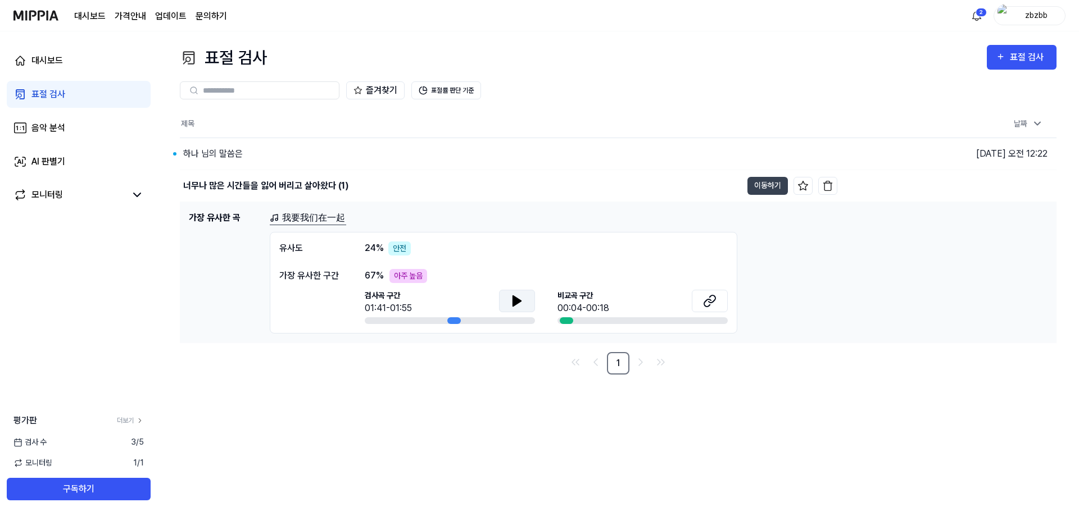
click at [218, 218] on h1 "가장 유사한 곡" at bounding box center [225, 272] width 72 height 122
click at [279, 182] on div "너무나 많은 시간들을 잃어 버리고 살아왔다 (1)" at bounding box center [265, 185] width 165 height 13
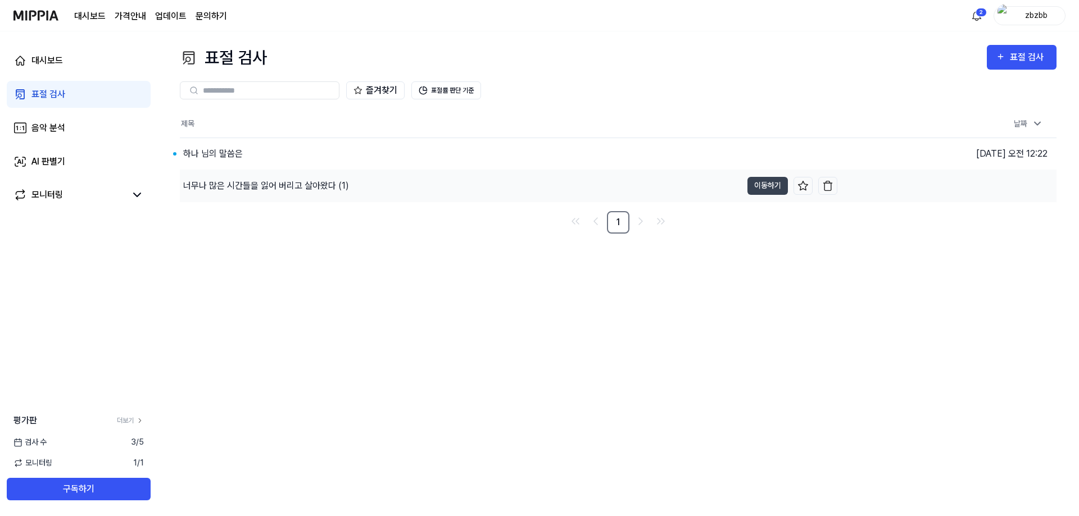
click at [279, 182] on div "너무나 많은 시간들을 잃어 버리고 살아왔다 (1)" at bounding box center [266, 185] width 166 height 13
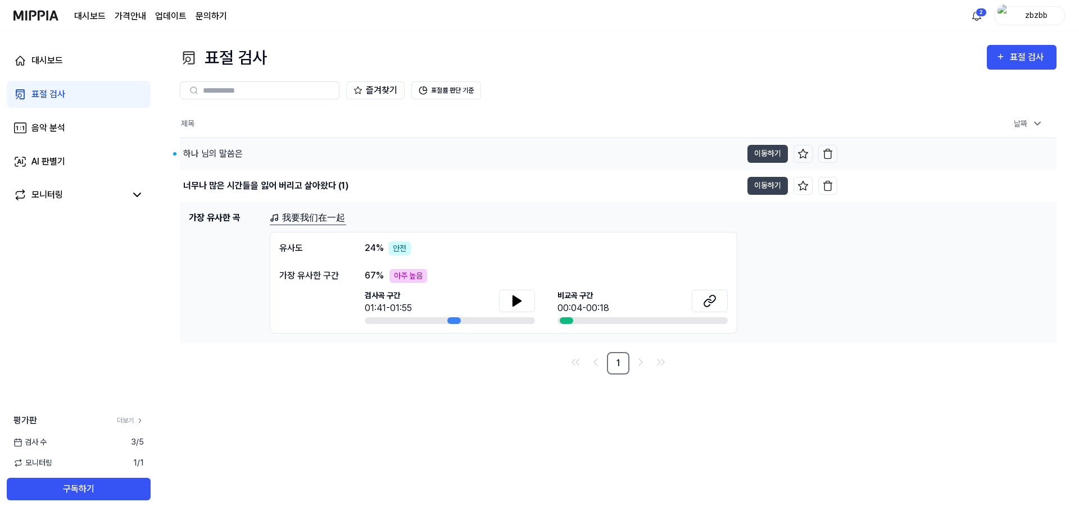
click at [229, 156] on div "하나 님의 말씀은" at bounding box center [213, 153] width 60 height 13
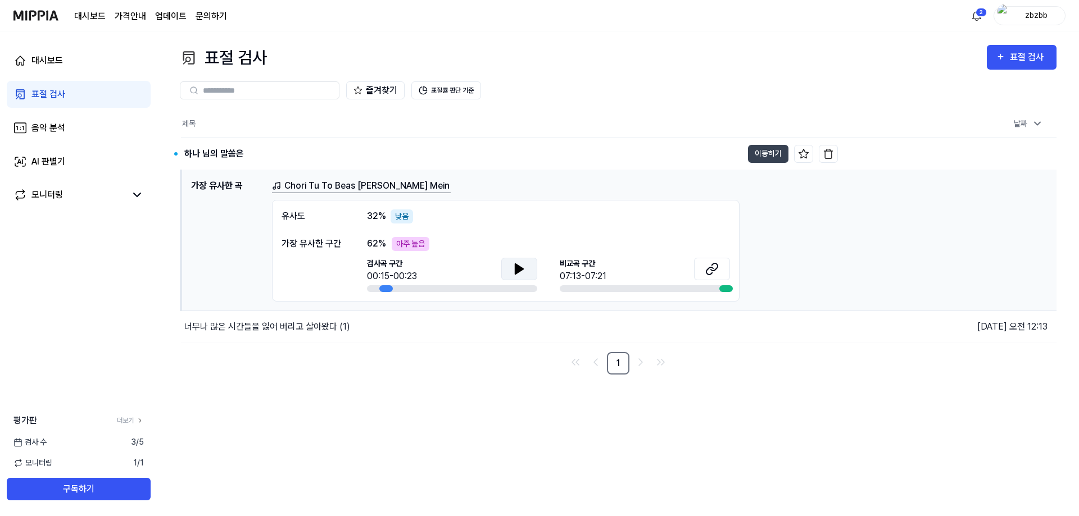
click at [519, 276] on button at bounding box center [519, 269] width 36 height 22
click at [518, 271] on icon at bounding box center [519, 269] width 8 height 10
click at [516, 267] on icon at bounding box center [517, 268] width 2 height 9
click at [707, 271] on icon at bounding box center [711, 268] width 13 height 13
click at [710, 275] on icon at bounding box center [711, 268] width 13 height 13
